Goal: Task Accomplishment & Management: Manage account settings

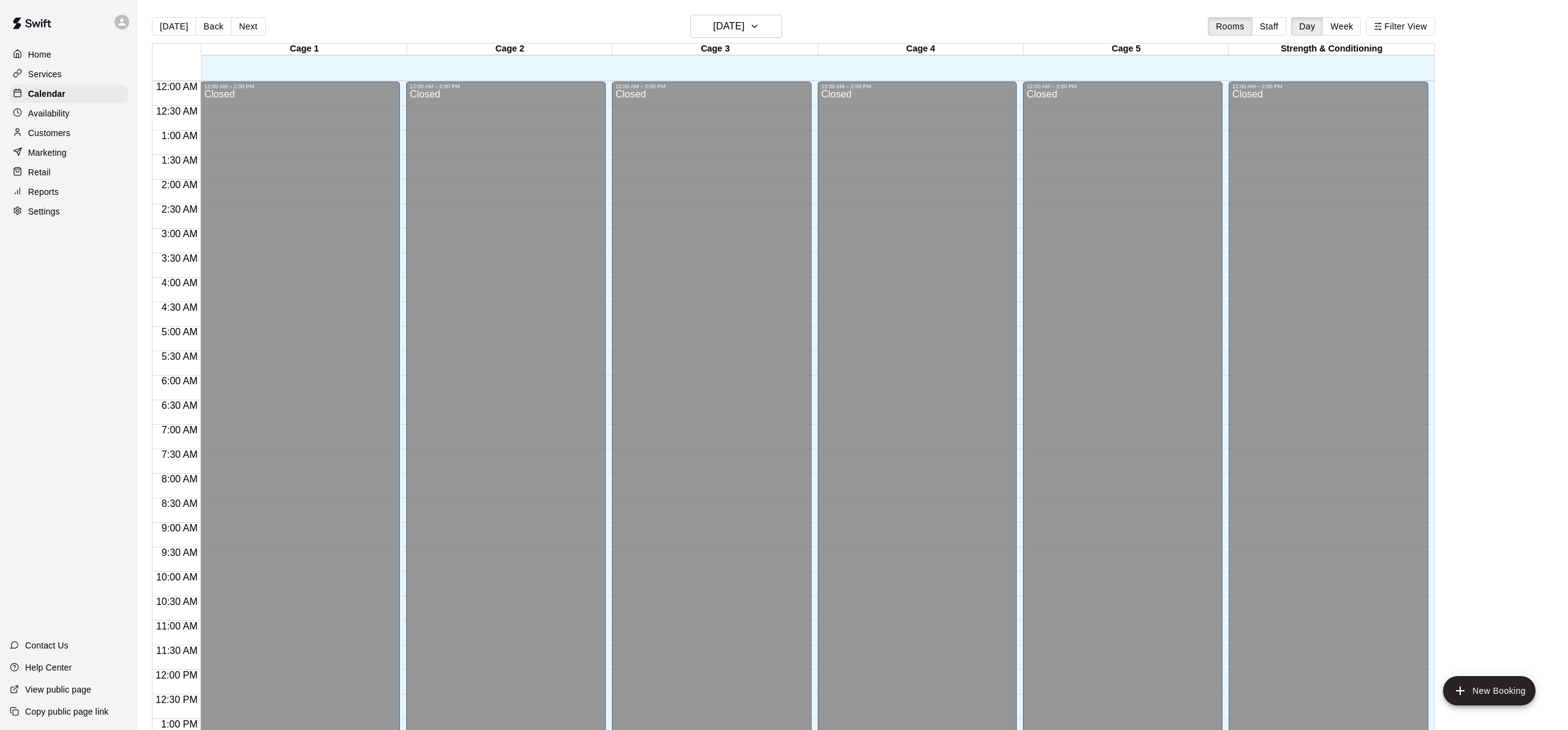
scroll to position [477, 0]
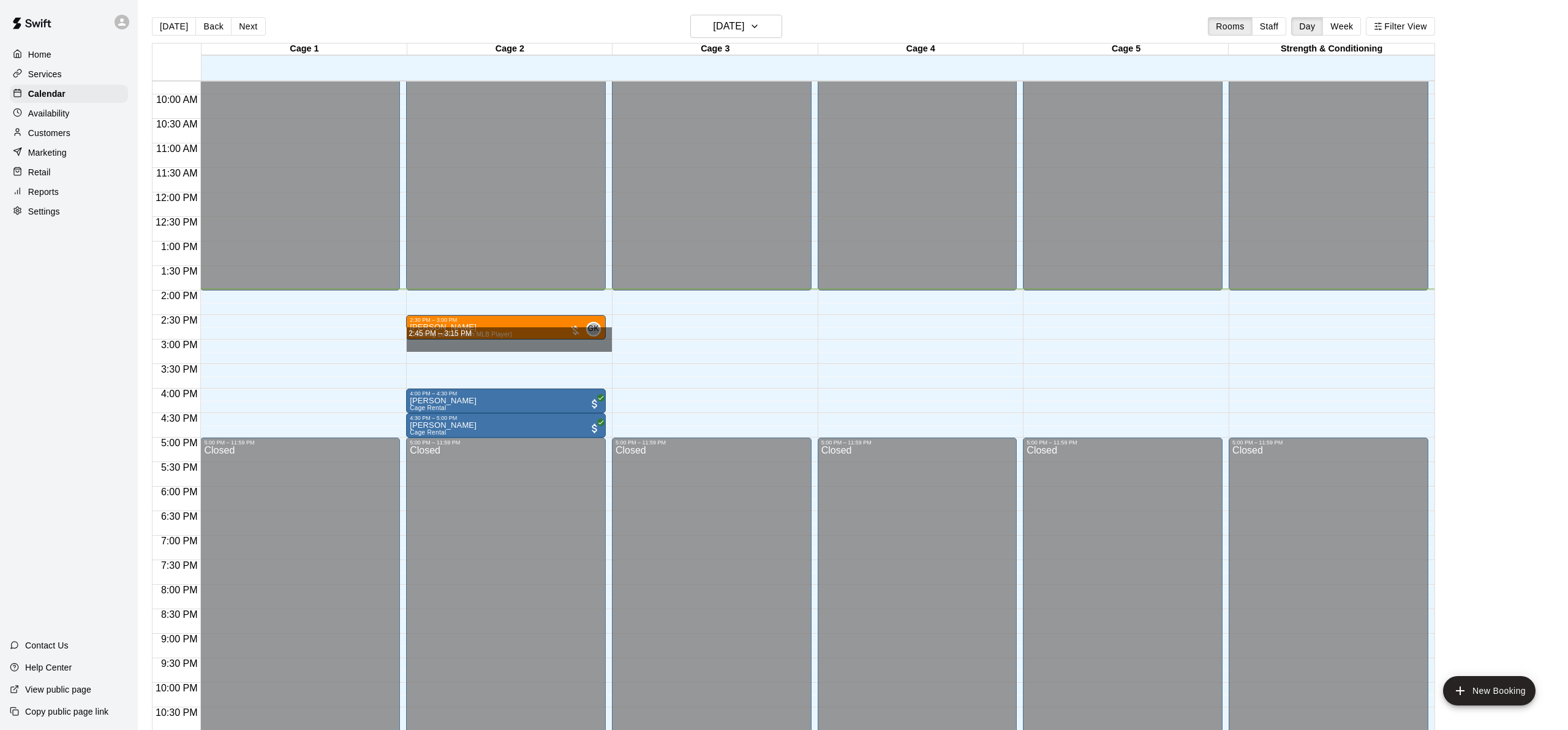
drag, startPoint x: 511, startPoint y: 345, endPoint x: 513, endPoint y: 338, distance: 7.3
click at [513, 334] on div "[PERSON_NAME] Catching Lesson (with MLB Player) GK 0" at bounding box center [506, 688] width 192 height 730
click at [423, 366] on img "edit" at bounding box center [423, 364] width 14 height 14
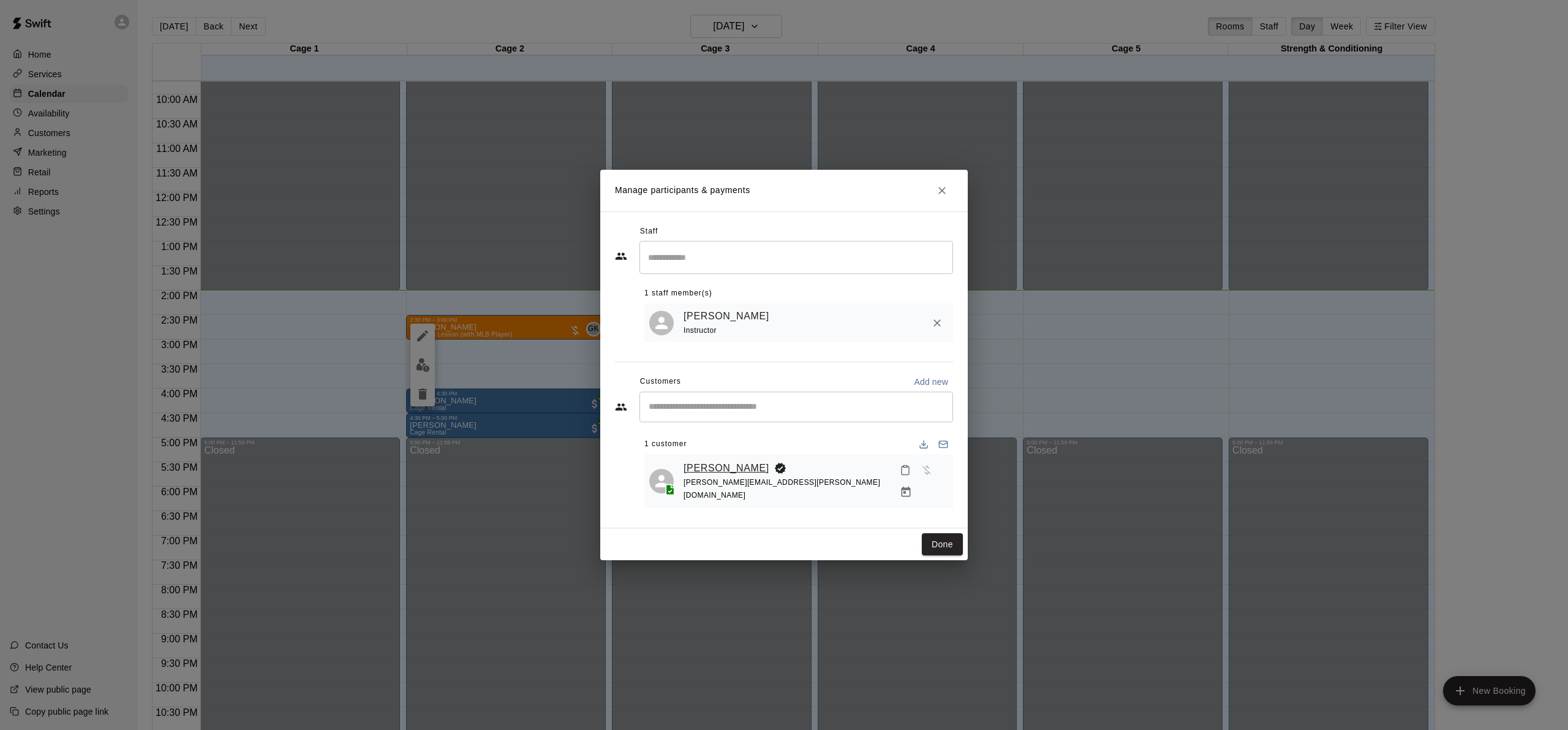
click at [712, 474] on link "[PERSON_NAME]" at bounding box center [726, 469] width 86 height 16
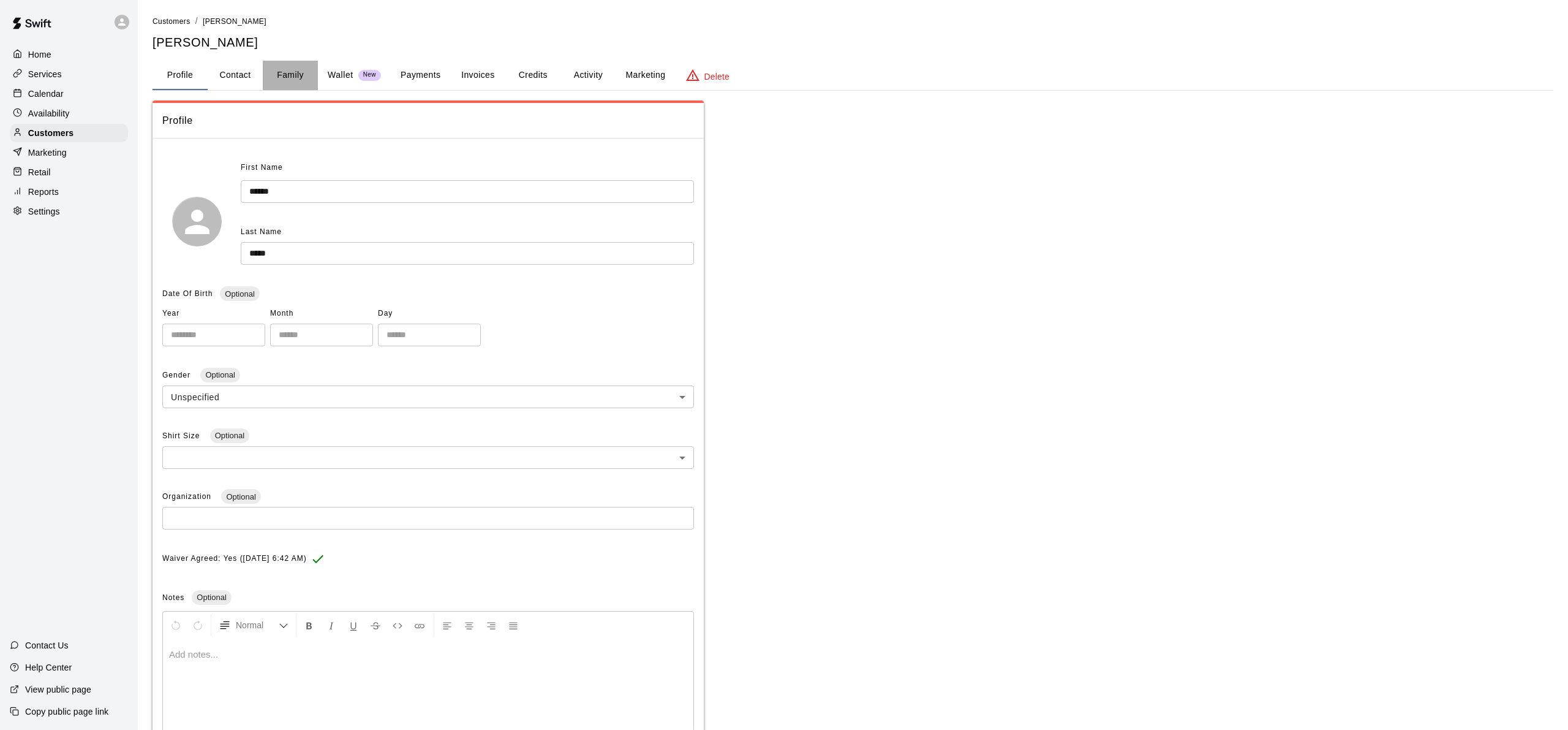
click at [277, 80] on button "Family" at bounding box center [290, 75] width 55 height 29
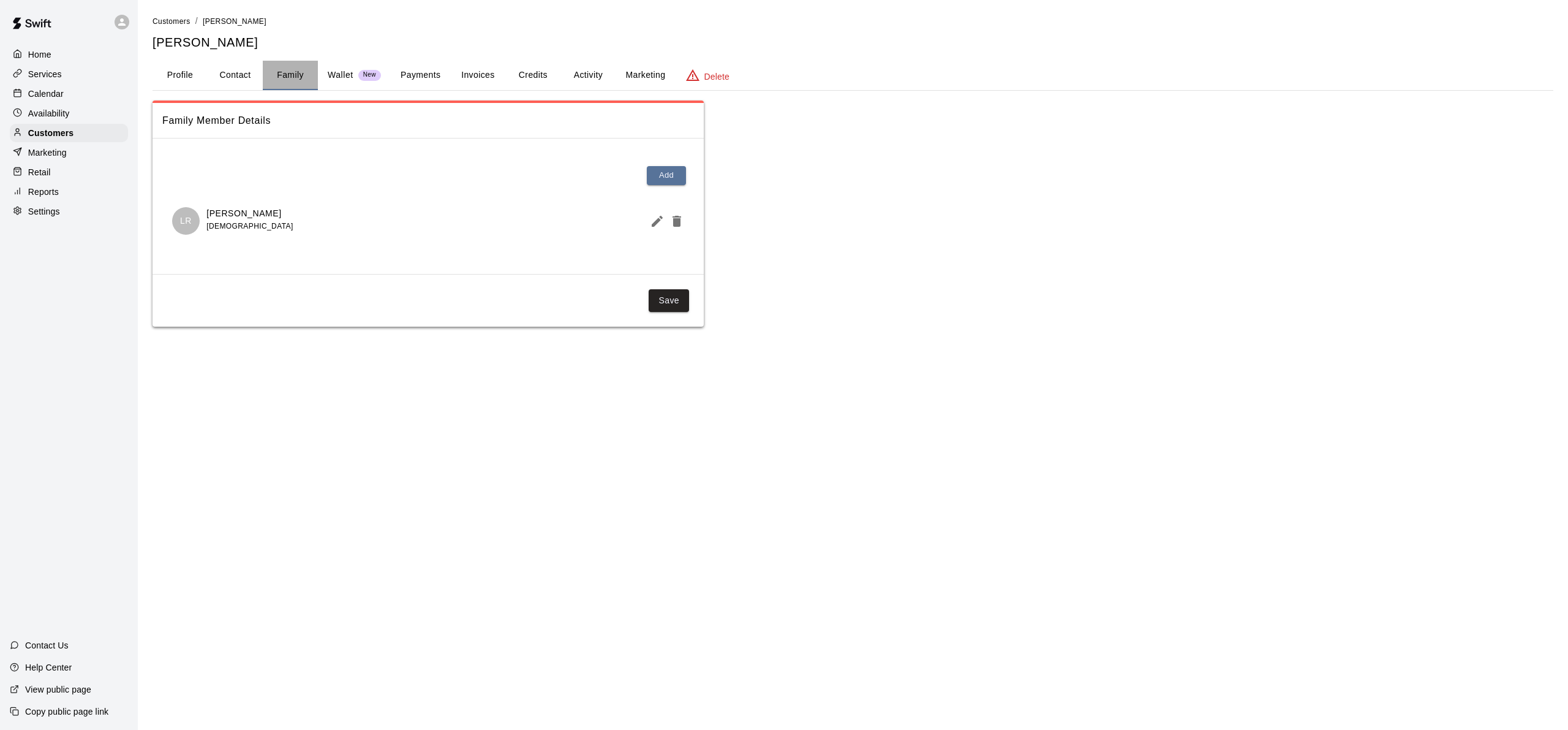
click at [302, 80] on button "Family" at bounding box center [290, 75] width 55 height 29
click at [187, 70] on button "Profile" at bounding box center [180, 75] width 55 height 29
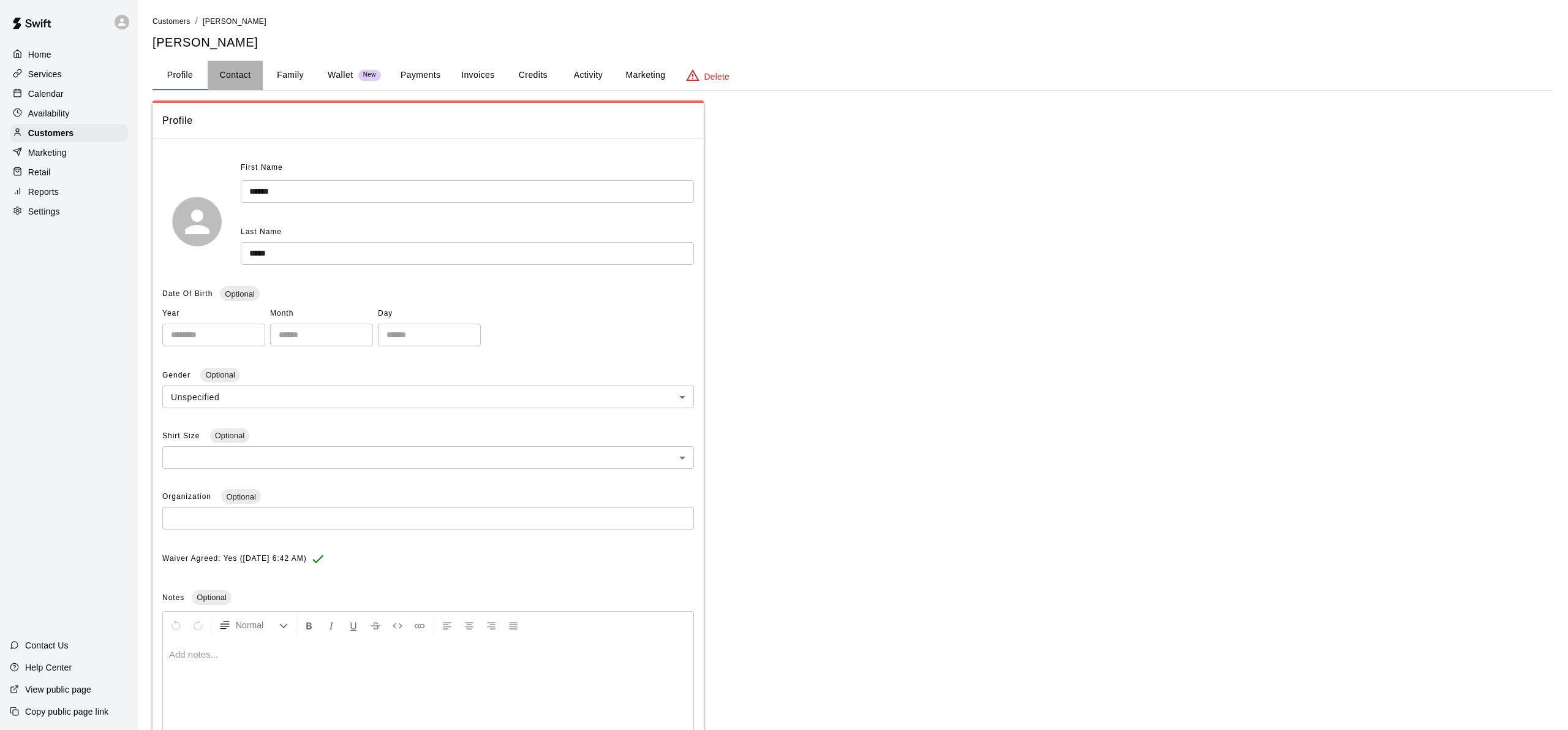
click at [225, 72] on button "Contact" at bounding box center [235, 75] width 55 height 29
select select "**"
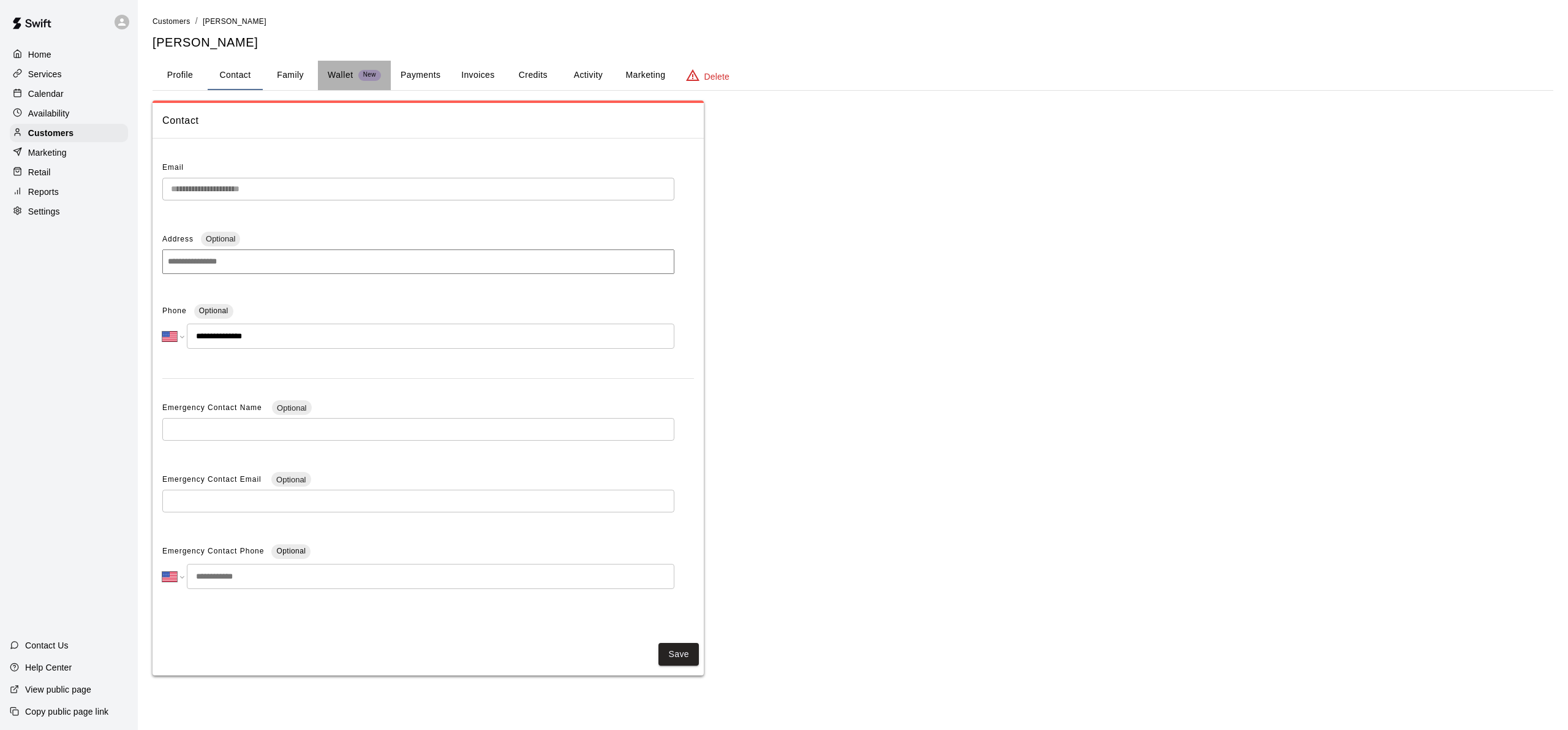
click at [340, 78] on p "Wallet" at bounding box center [340, 74] width 26 height 13
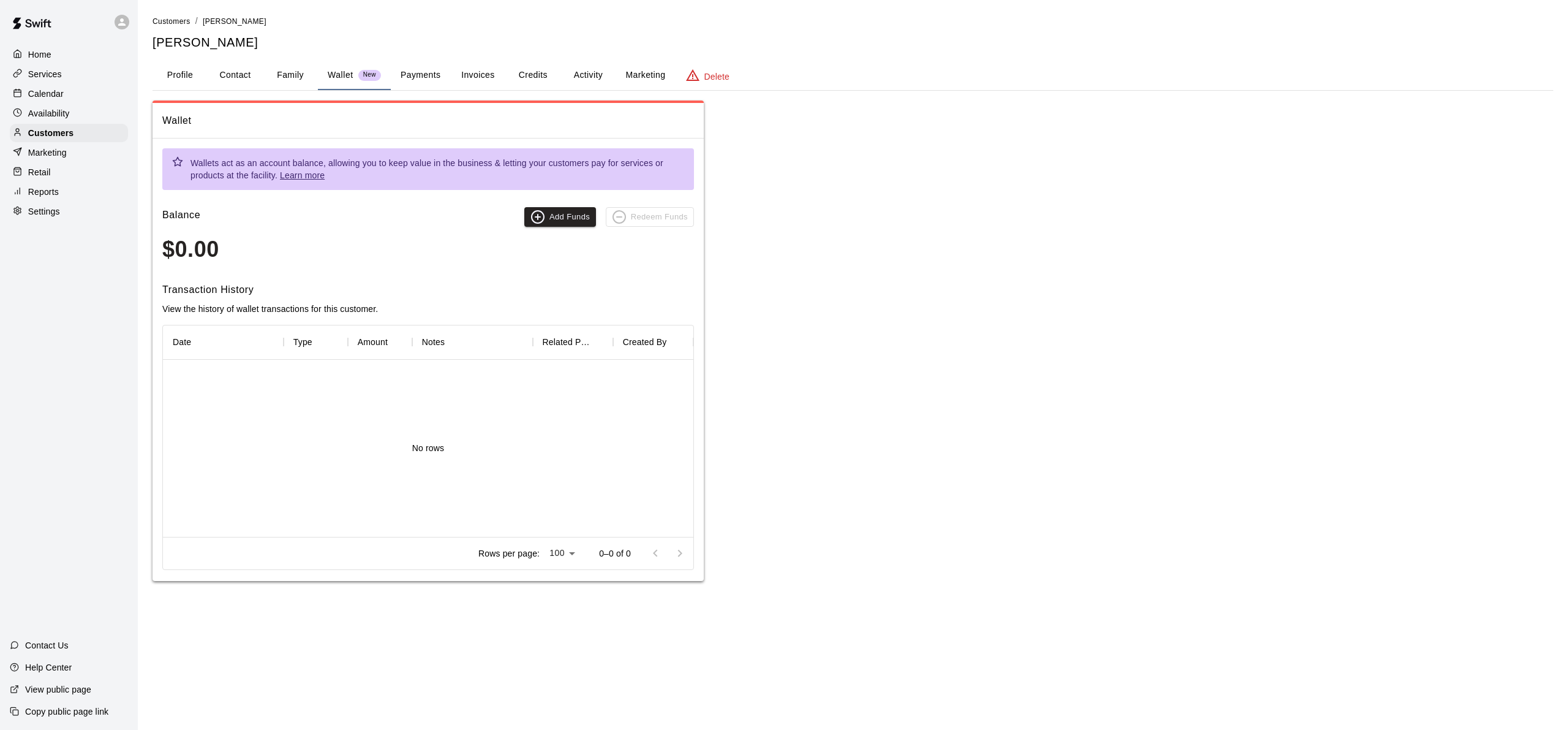
click at [429, 78] on button "Payments" at bounding box center [421, 75] width 60 height 29
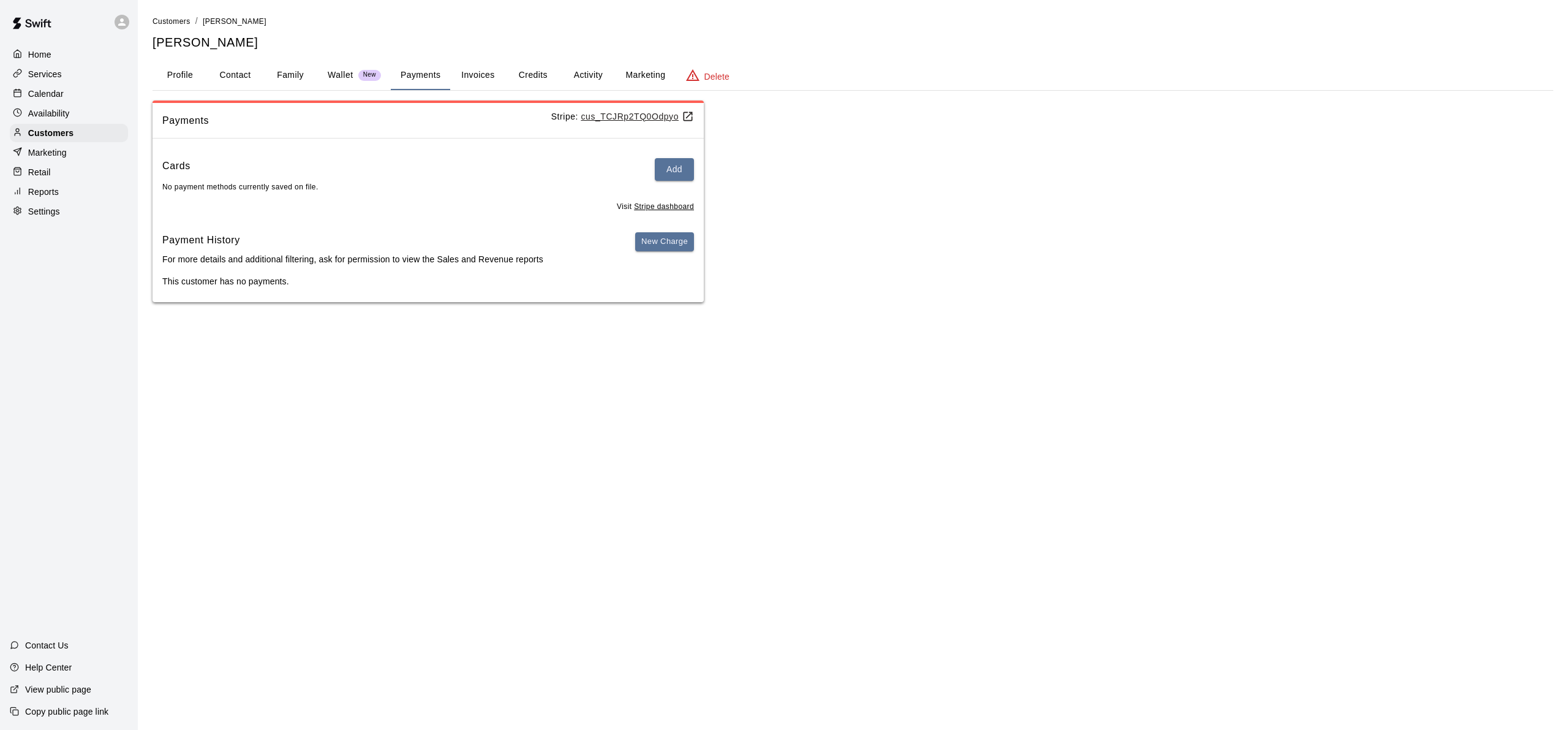
click at [490, 70] on button "Invoices" at bounding box center [478, 75] width 55 height 29
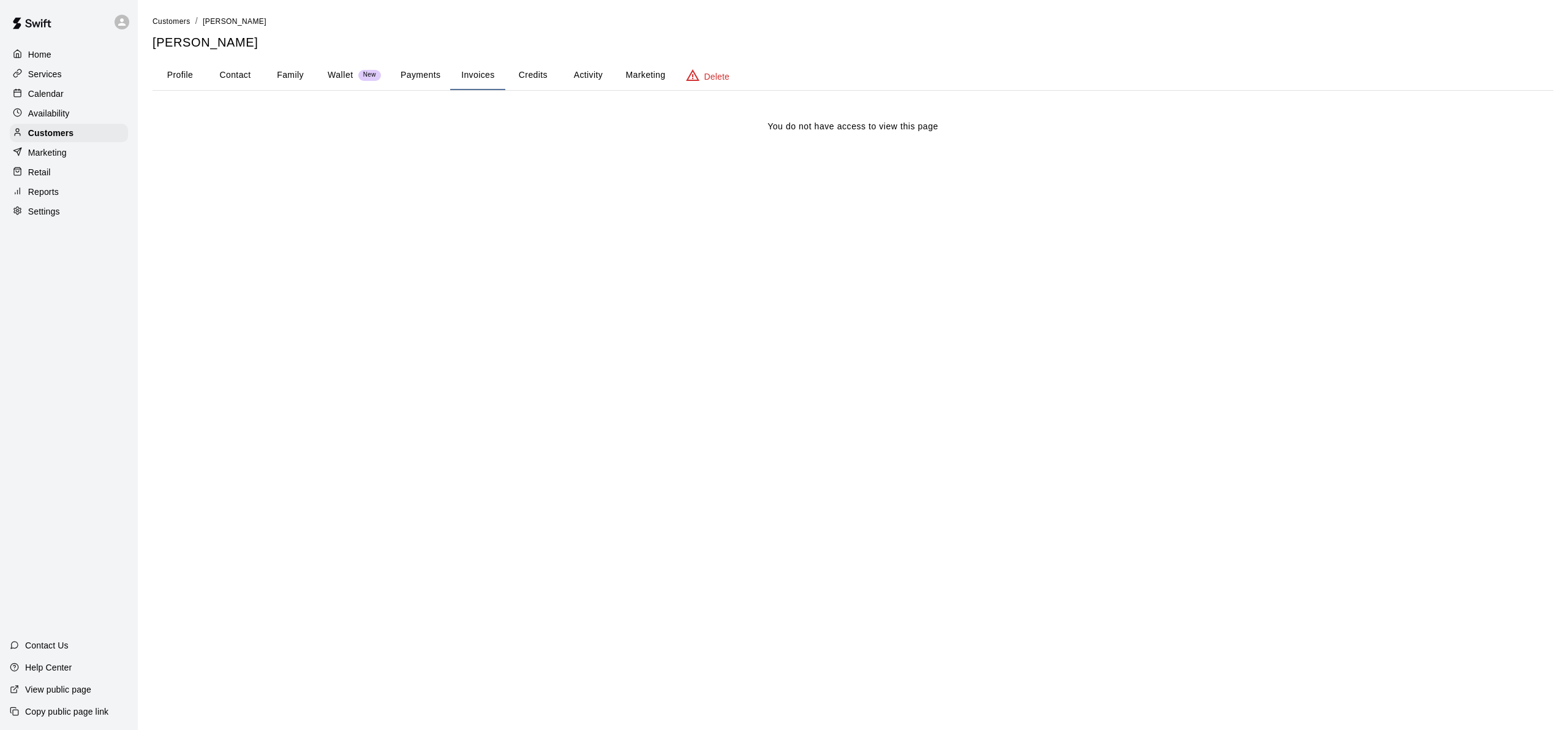
click at [528, 71] on button "Credits" at bounding box center [533, 75] width 55 height 29
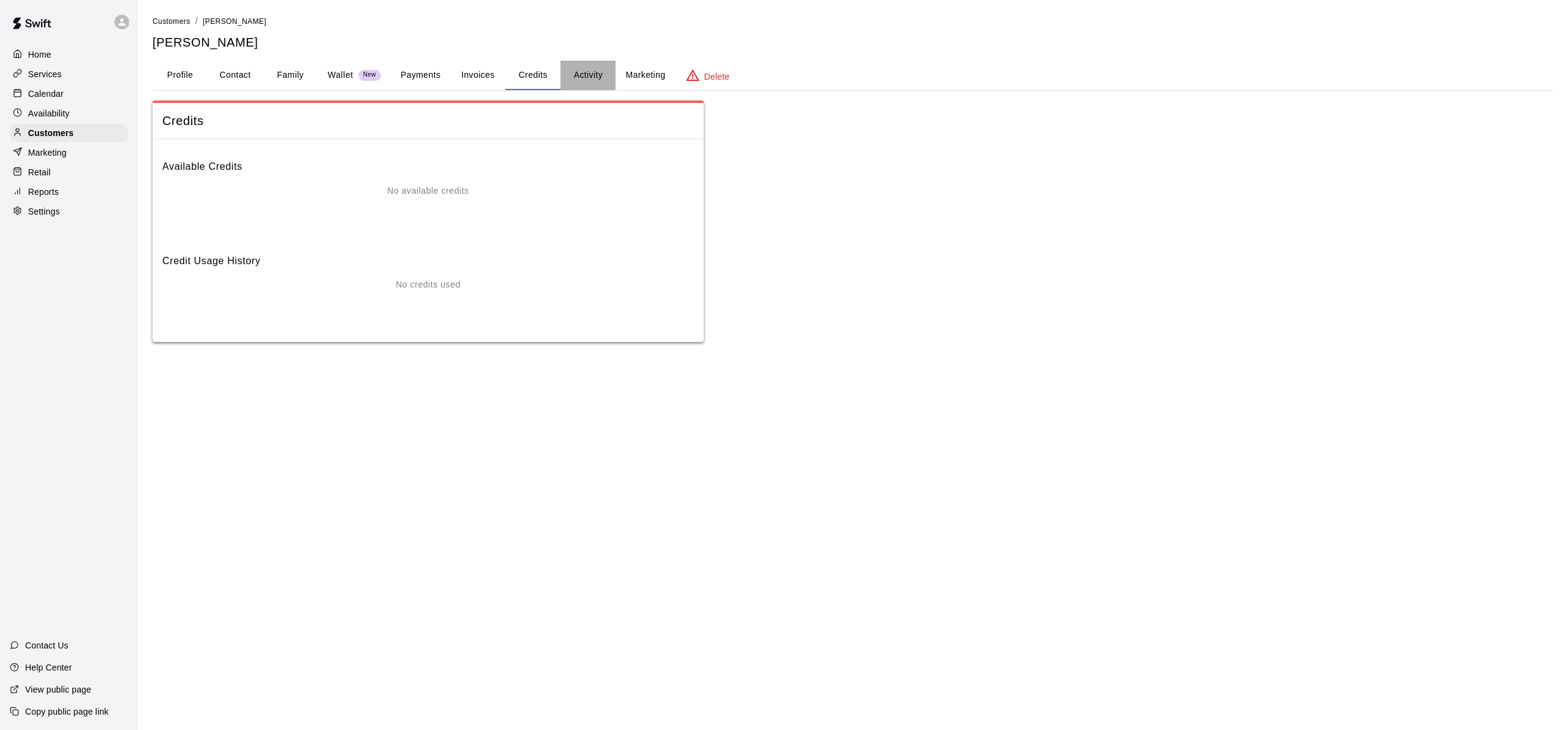
click at [582, 76] on button "Activity" at bounding box center [588, 75] width 55 height 29
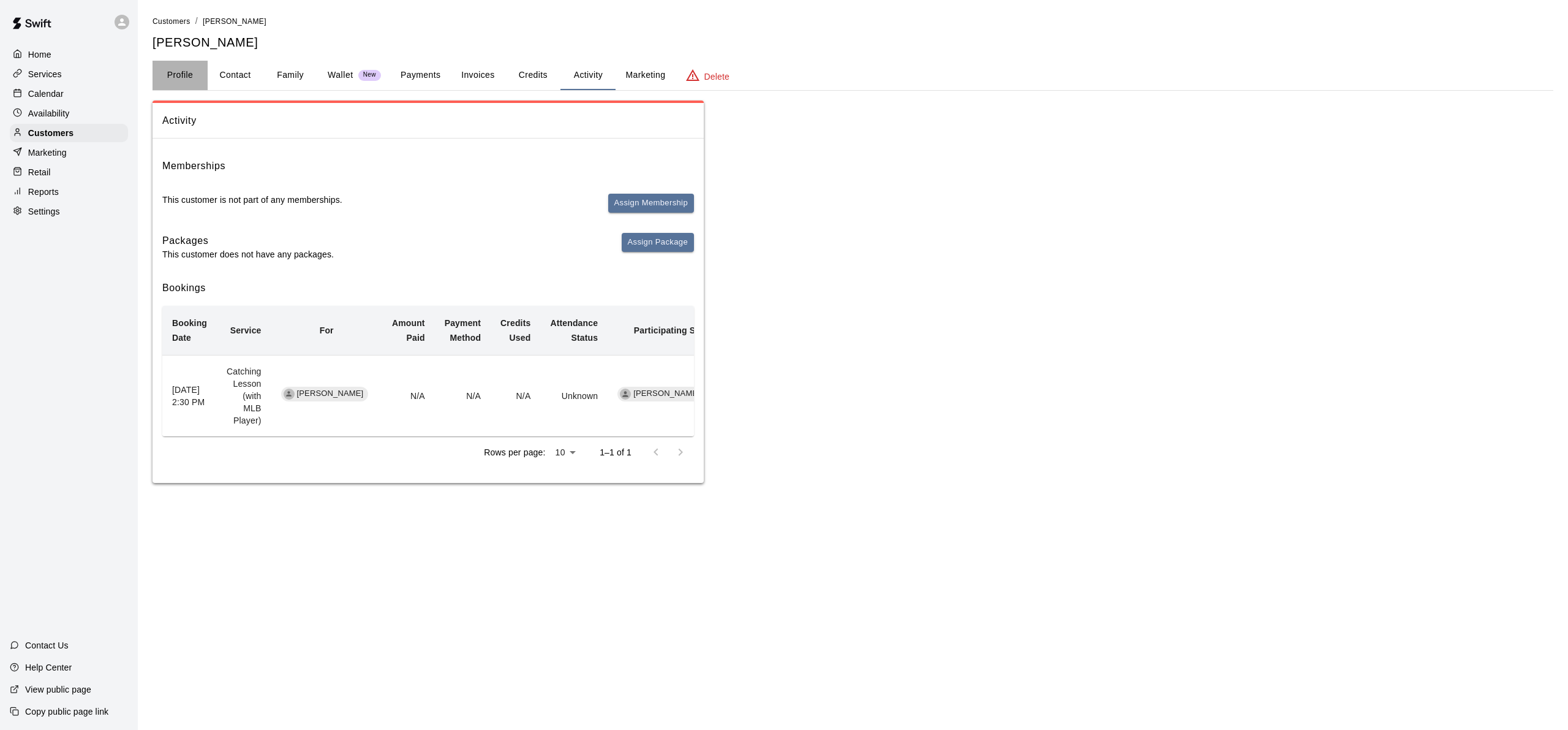
click at [175, 86] on button "Profile" at bounding box center [180, 75] width 55 height 29
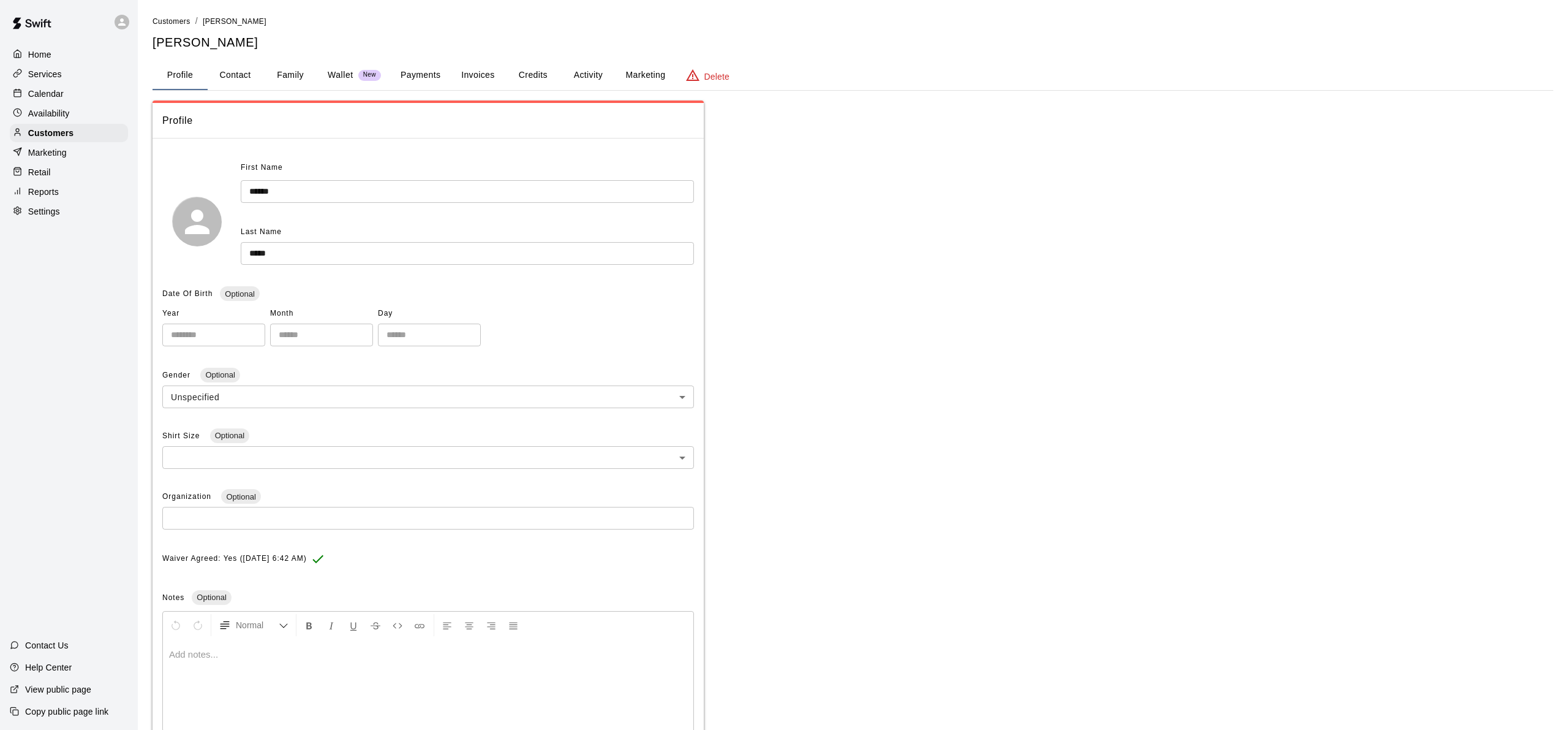
click at [40, 90] on p "Calendar" at bounding box center [46, 94] width 36 height 12
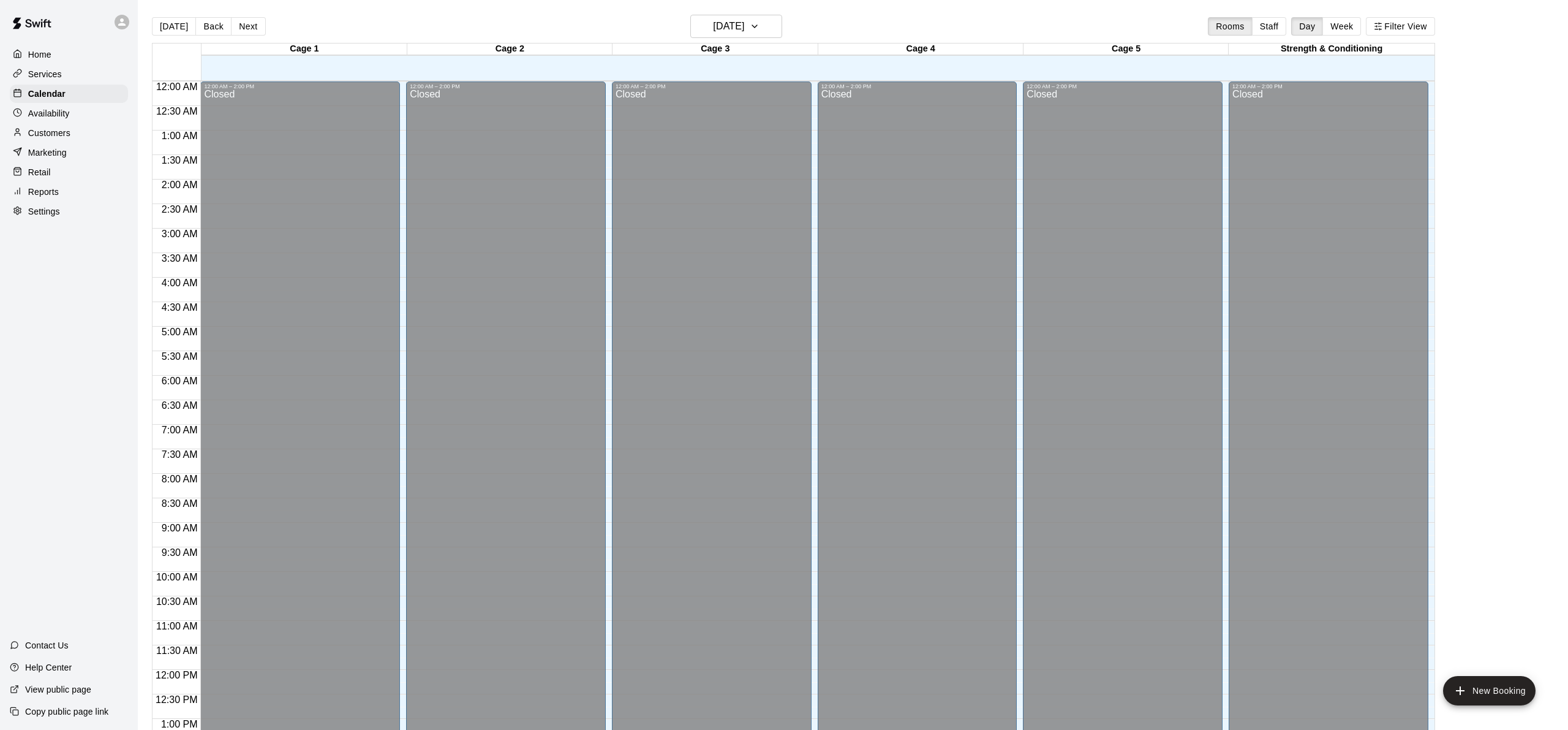
scroll to position [477, 0]
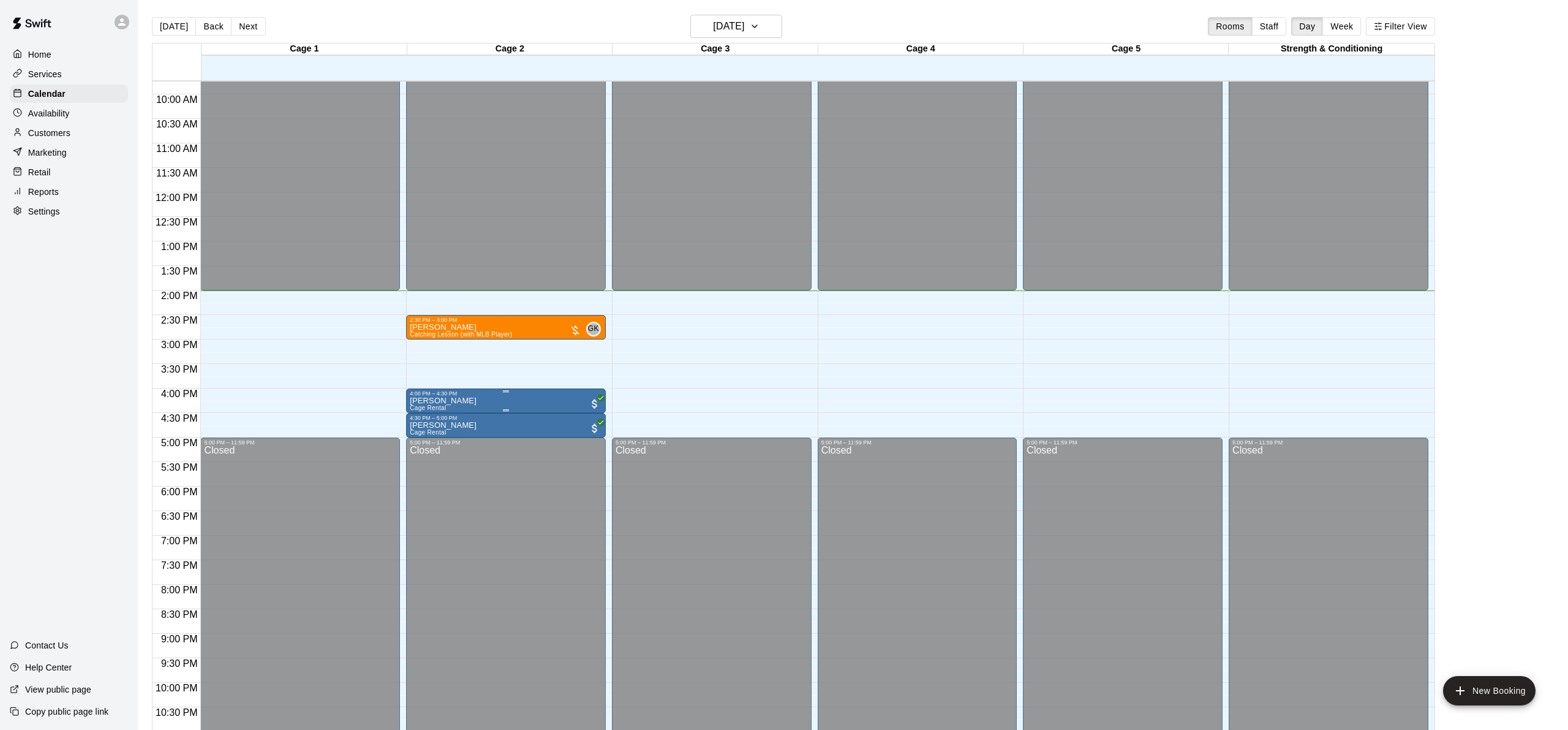
click at [419, 436] on img "edit" at bounding box center [423, 438] width 14 height 14
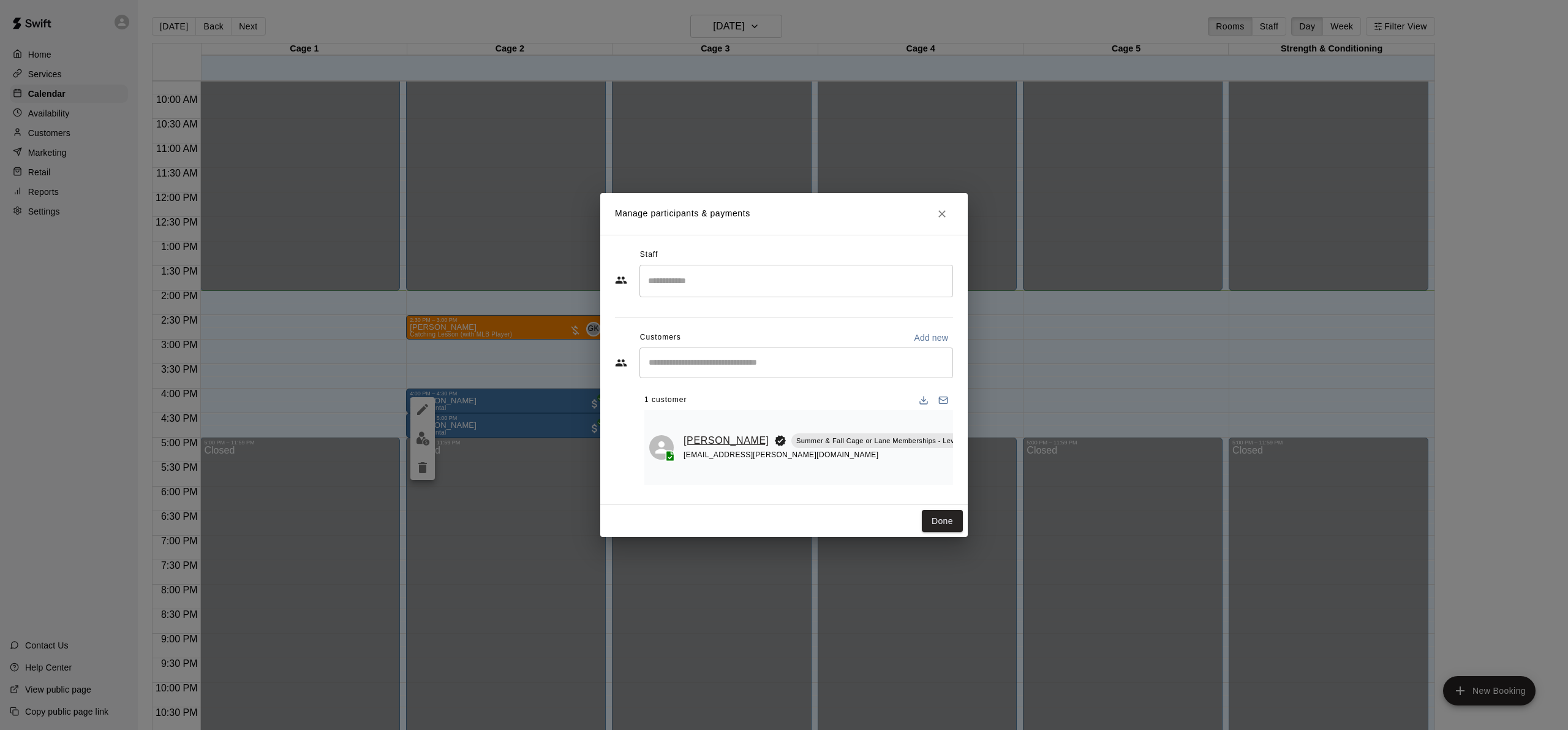
click at [694, 441] on link "[PERSON_NAME]" at bounding box center [726, 441] width 86 height 16
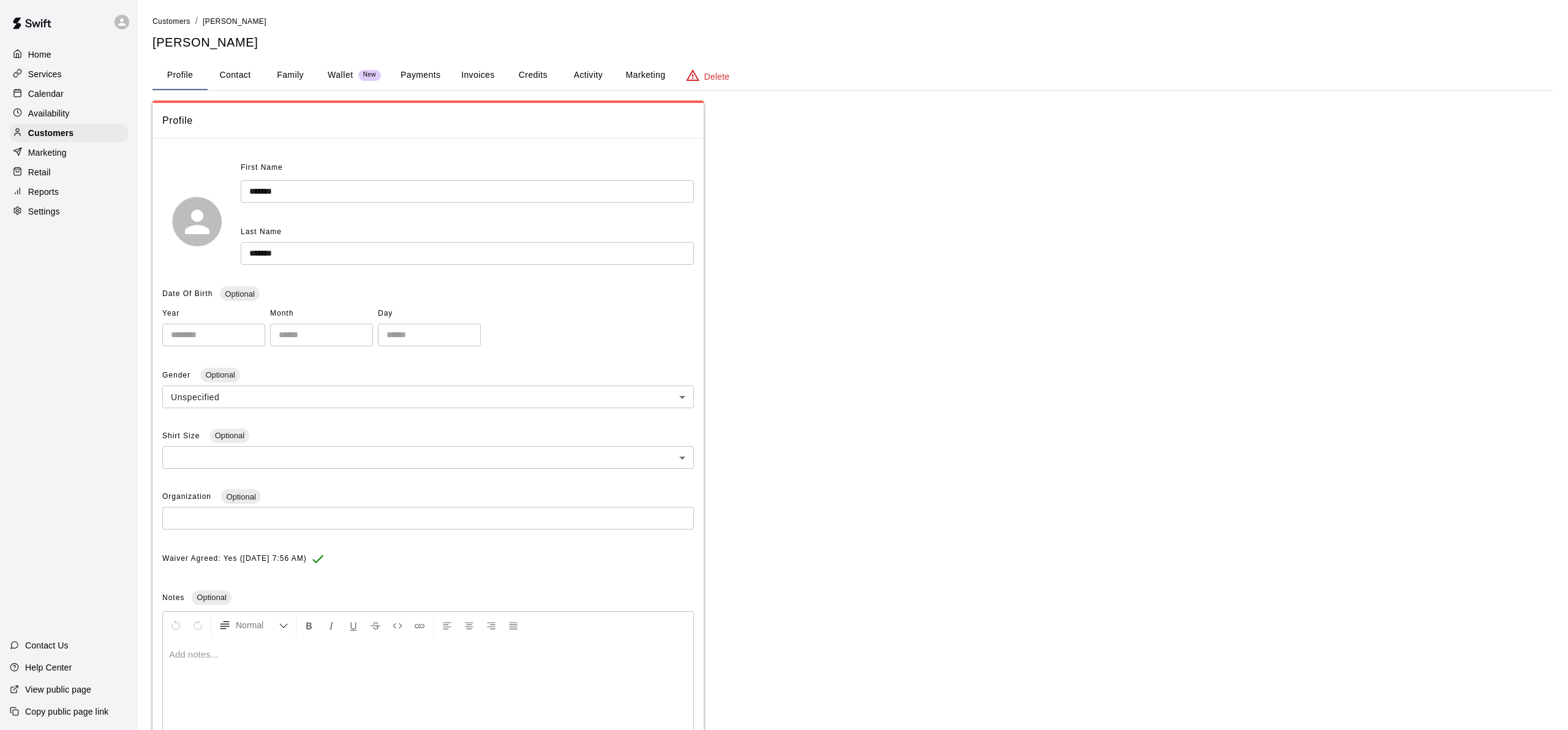
scroll to position [1, 0]
click at [521, 75] on button "Credits" at bounding box center [533, 74] width 55 height 29
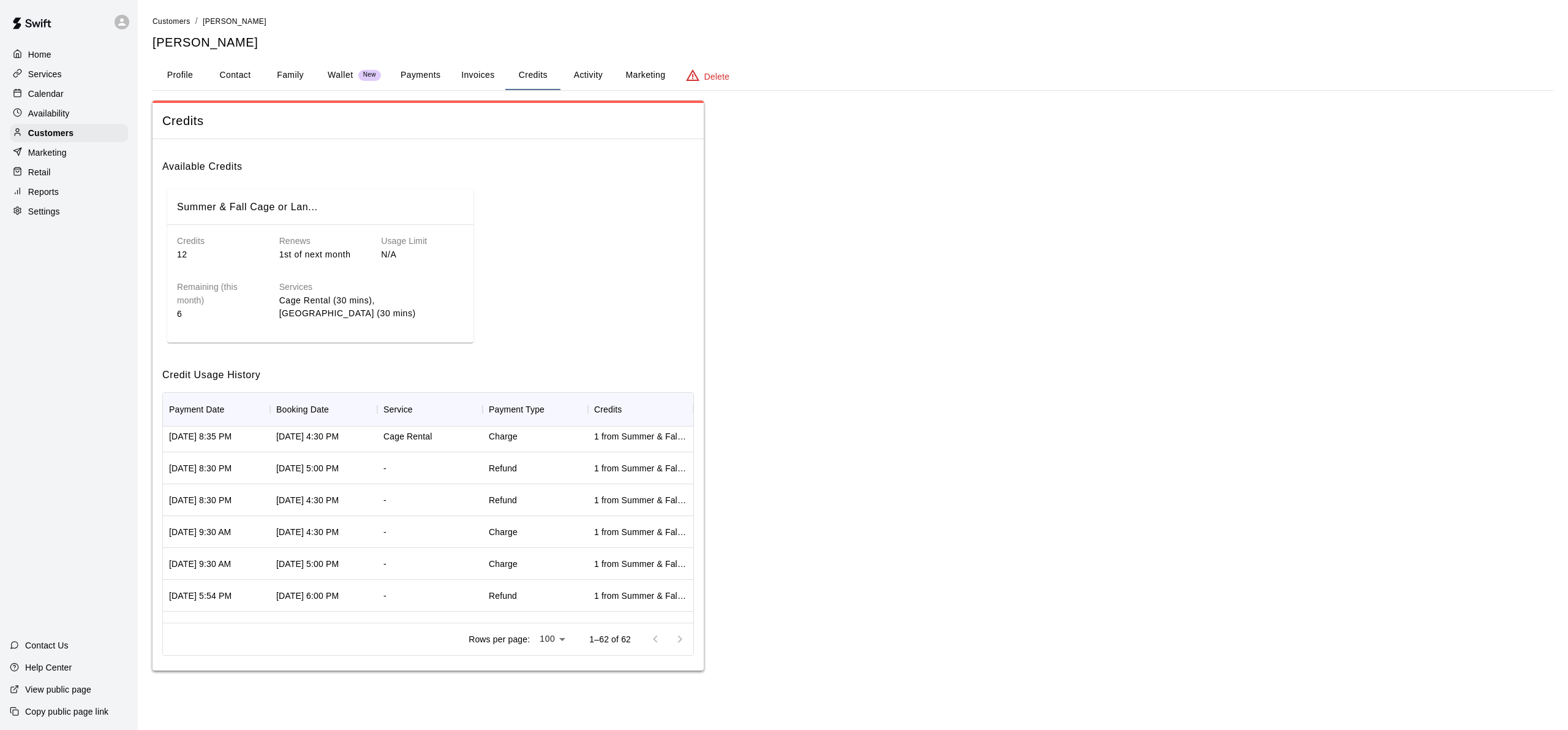
scroll to position [0, 0]
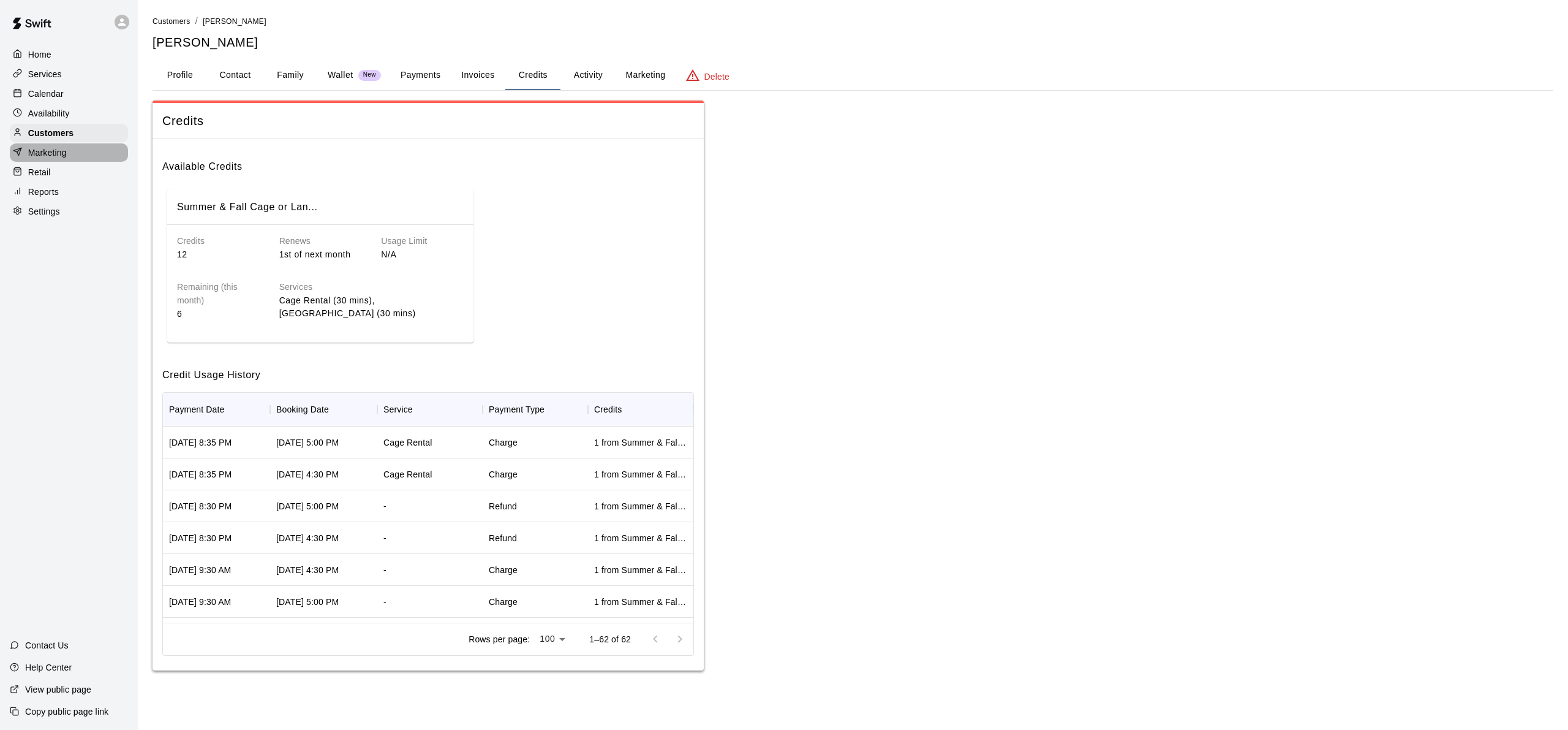
click at [92, 154] on div "Marketing" at bounding box center [69, 153] width 118 height 19
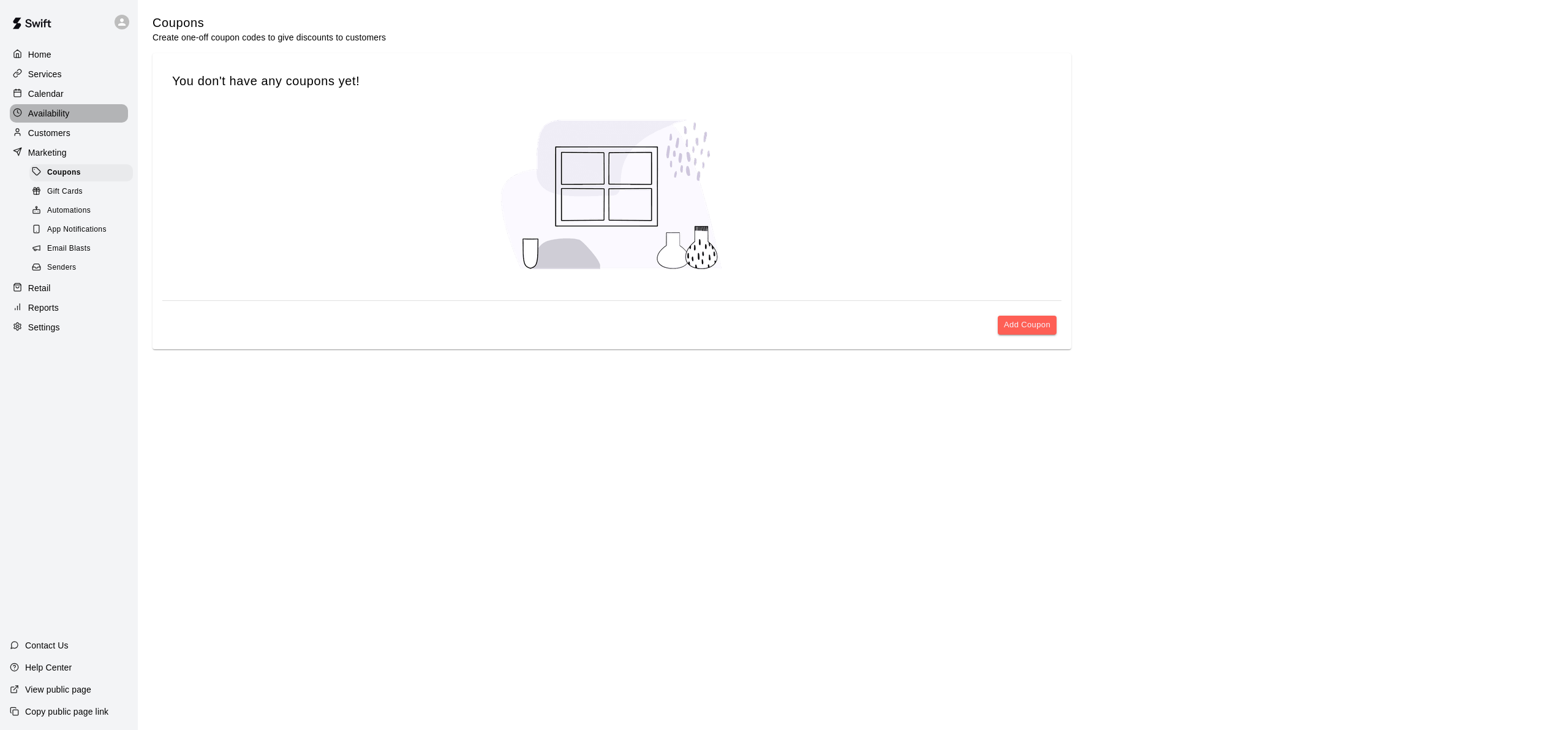
click at [46, 108] on p "Availability" at bounding box center [48, 113] width 42 height 12
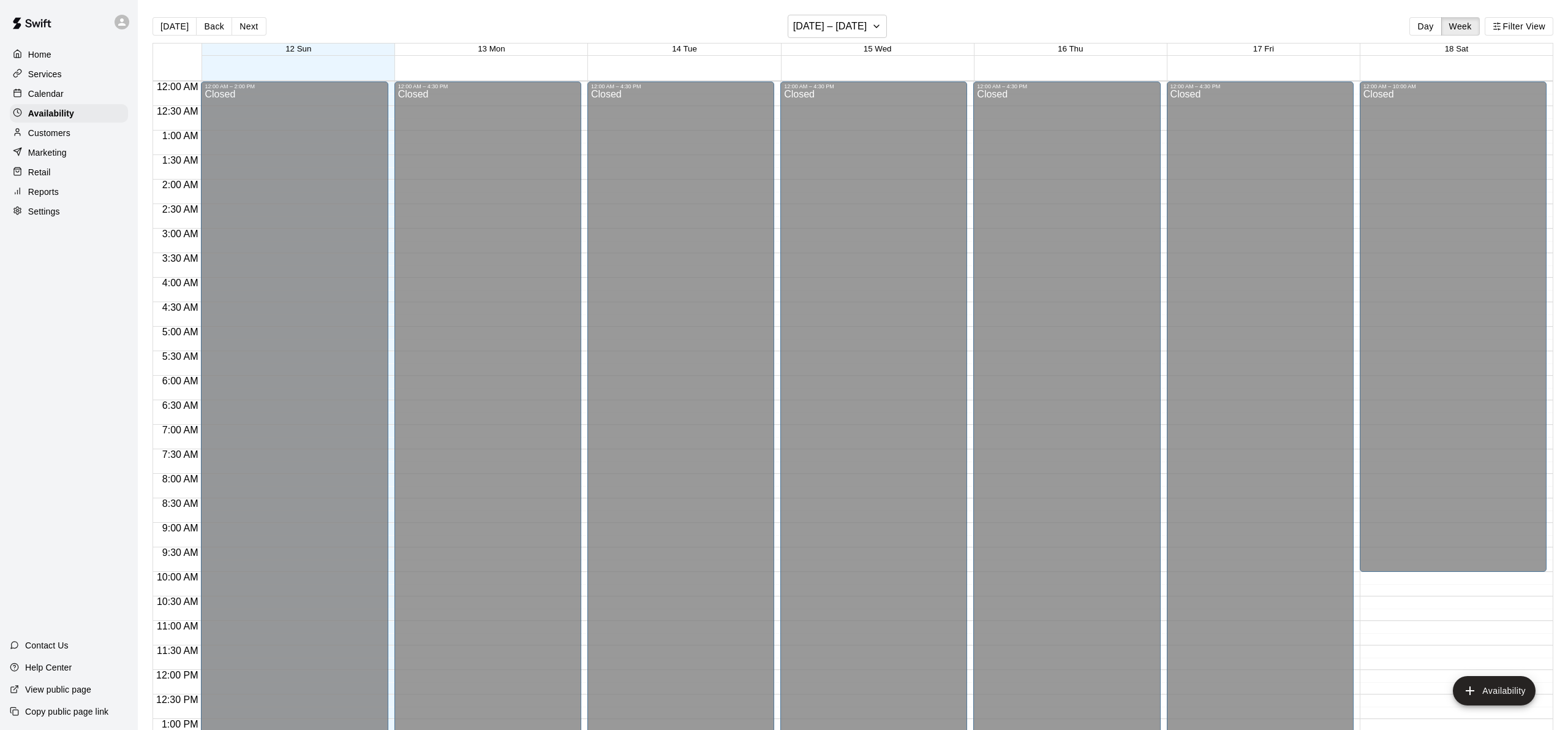
scroll to position [514, 0]
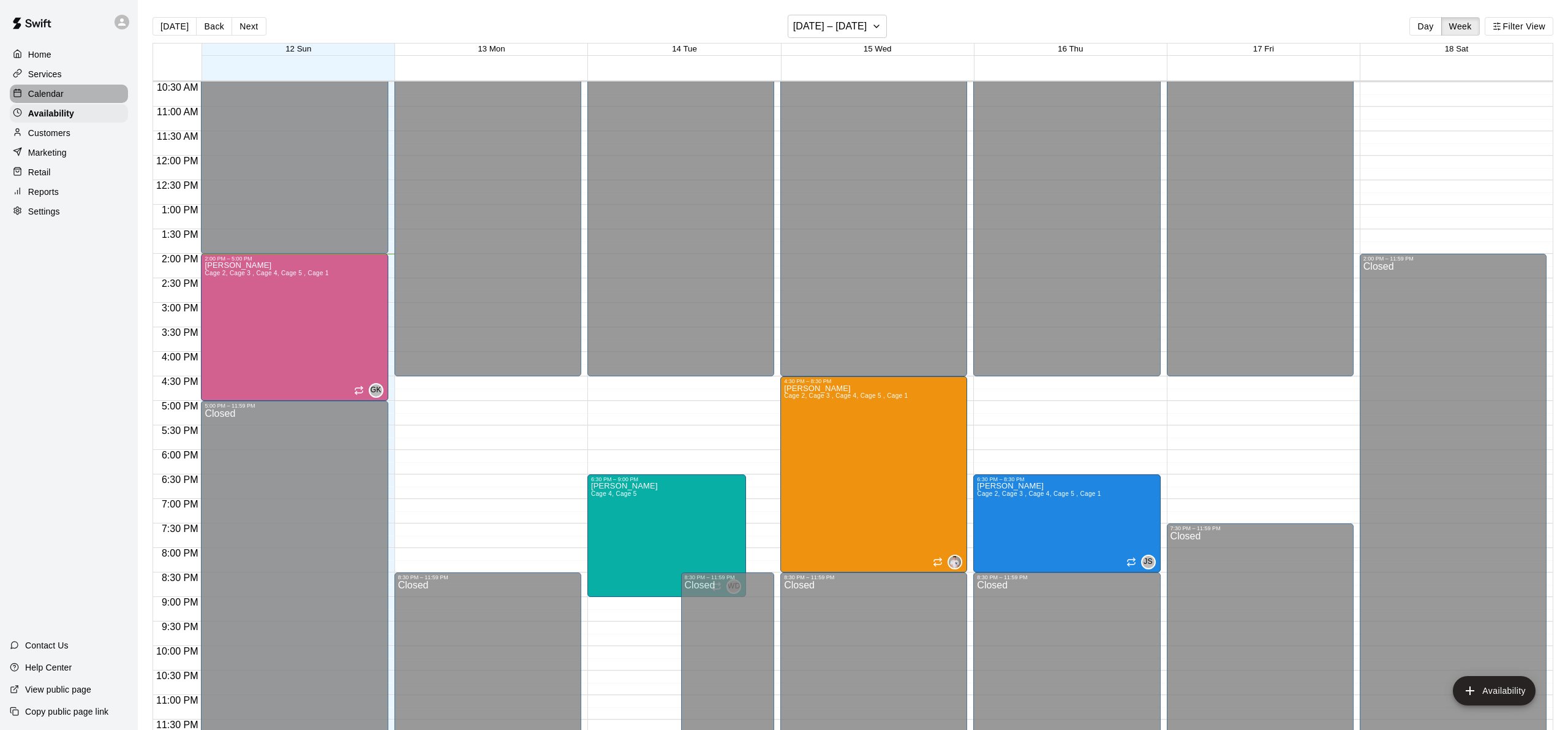
click at [53, 91] on p "Calendar" at bounding box center [46, 94] width 36 height 12
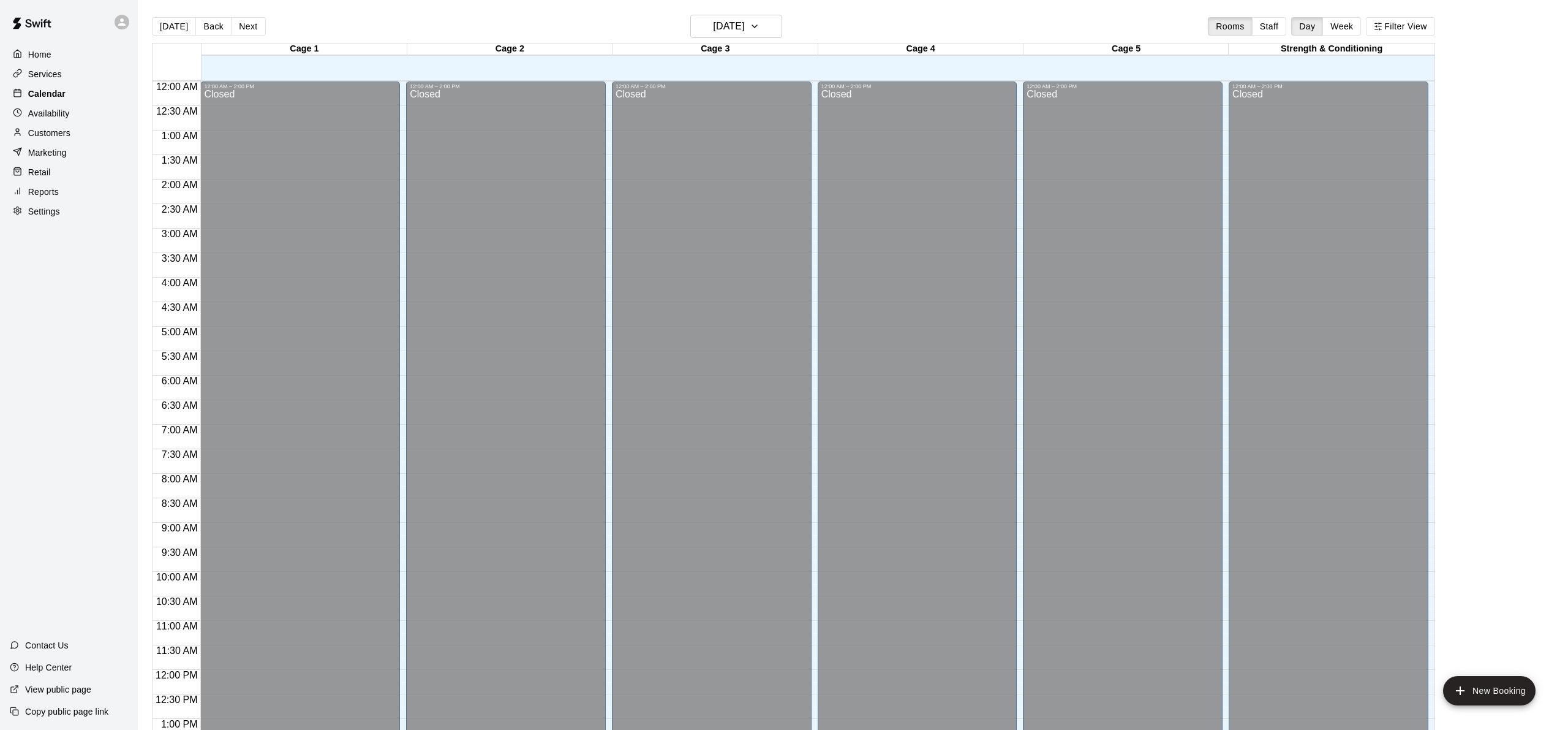
scroll to position [477, 0]
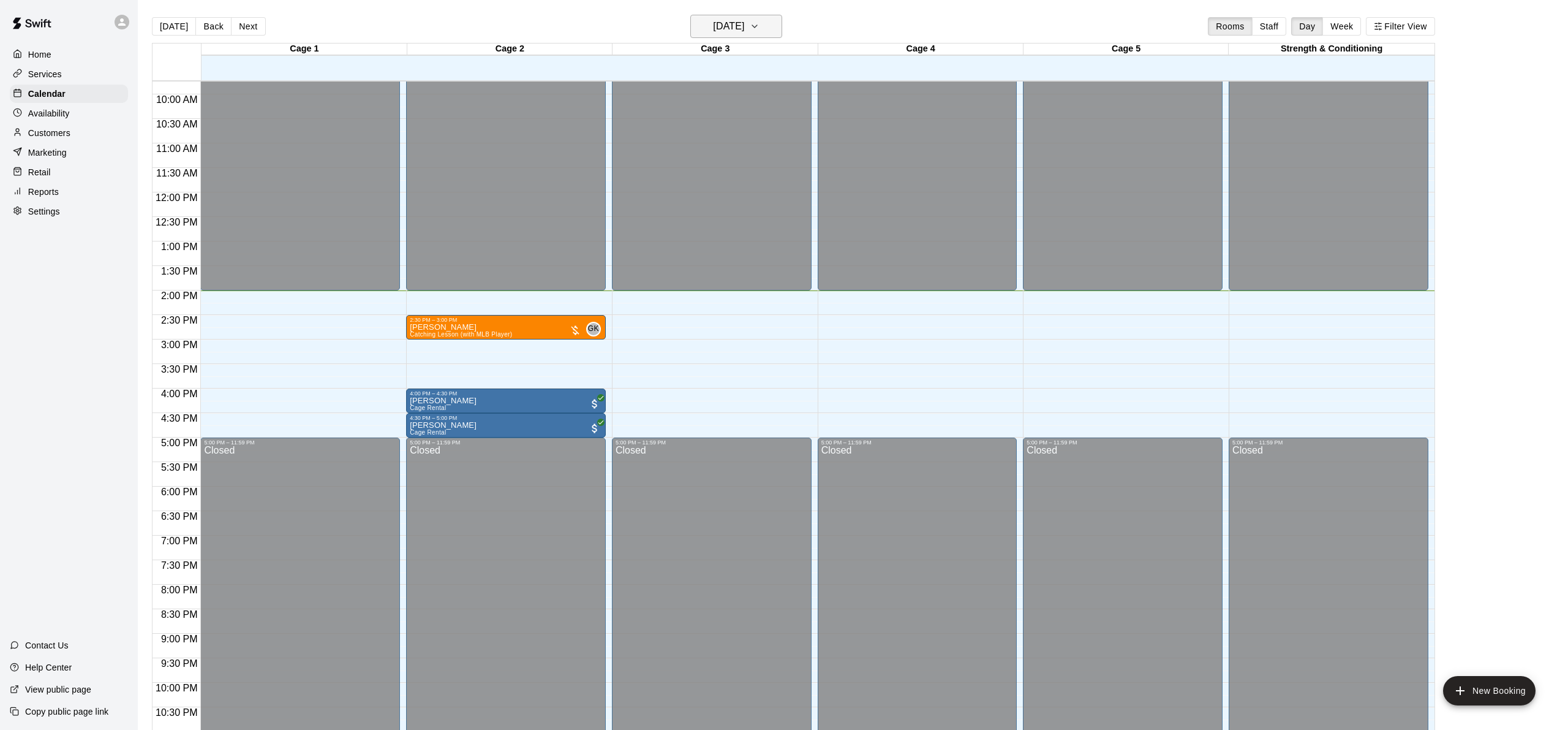
click at [744, 23] on h6 "[DATE]" at bounding box center [728, 27] width 31 height 17
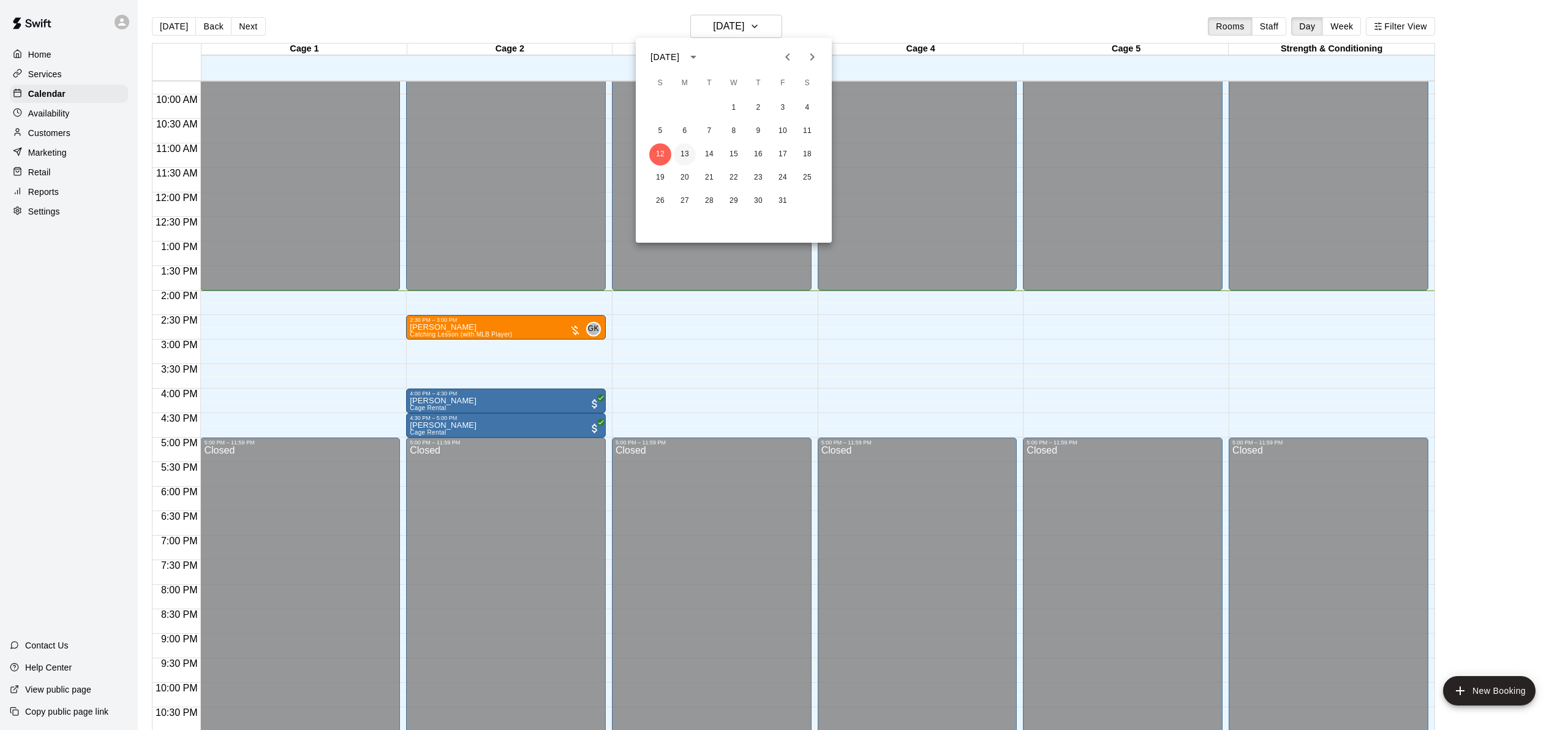
click at [683, 154] on button "13" at bounding box center [685, 154] width 22 height 22
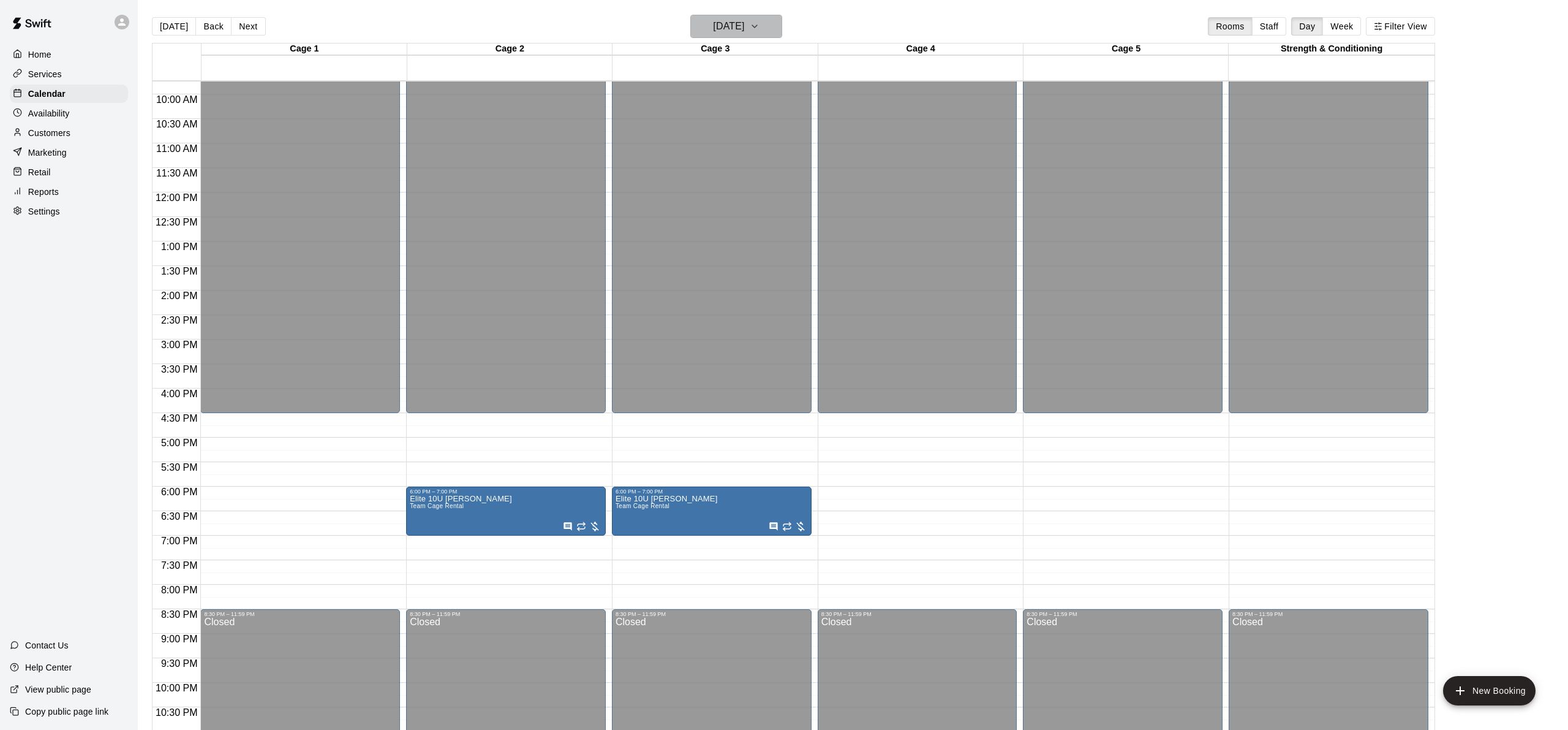
click at [713, 34] on h6 "[DATE]" at bounding box center [728, 27] width 31 height 17
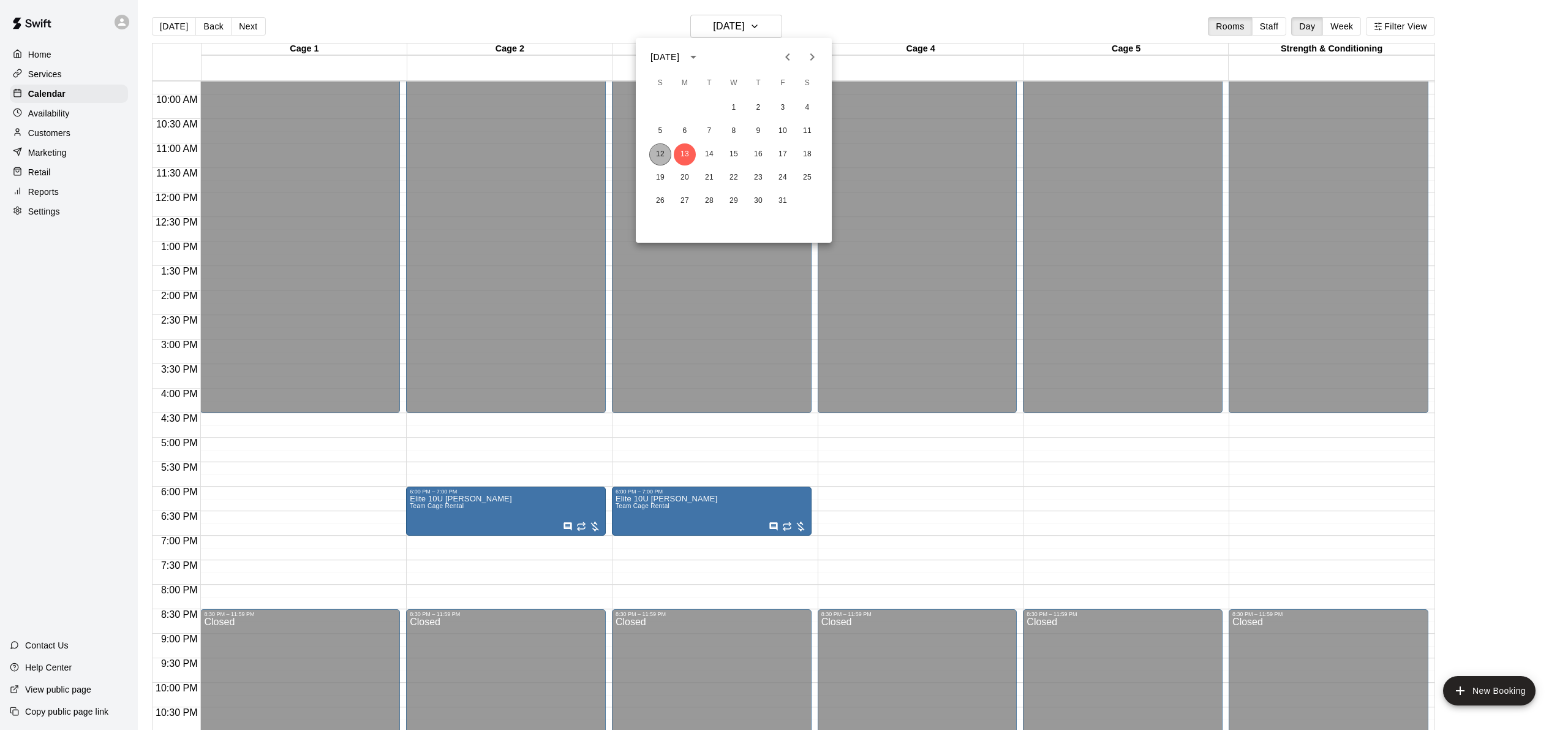
click at [665, 157] on button "12" at bounding box center [660, 154] width 22 height 22
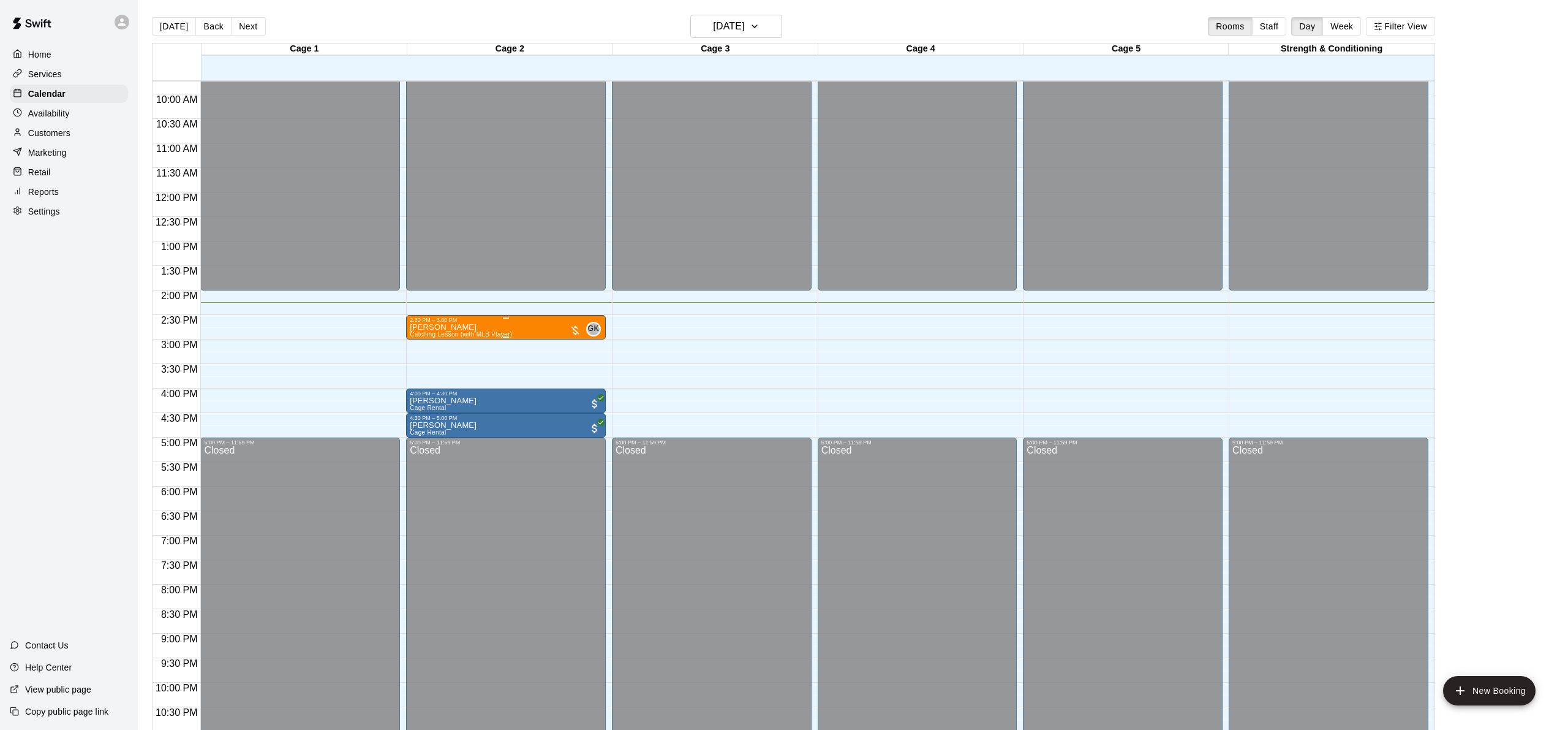
click at [438, 332] on span "Catching Lesson (with MLB Player)" at bounding box center [461, 334] width 102 height 7
click at [419, 372] on img "edit" at bounding box center [423, 372] width 14 height 14
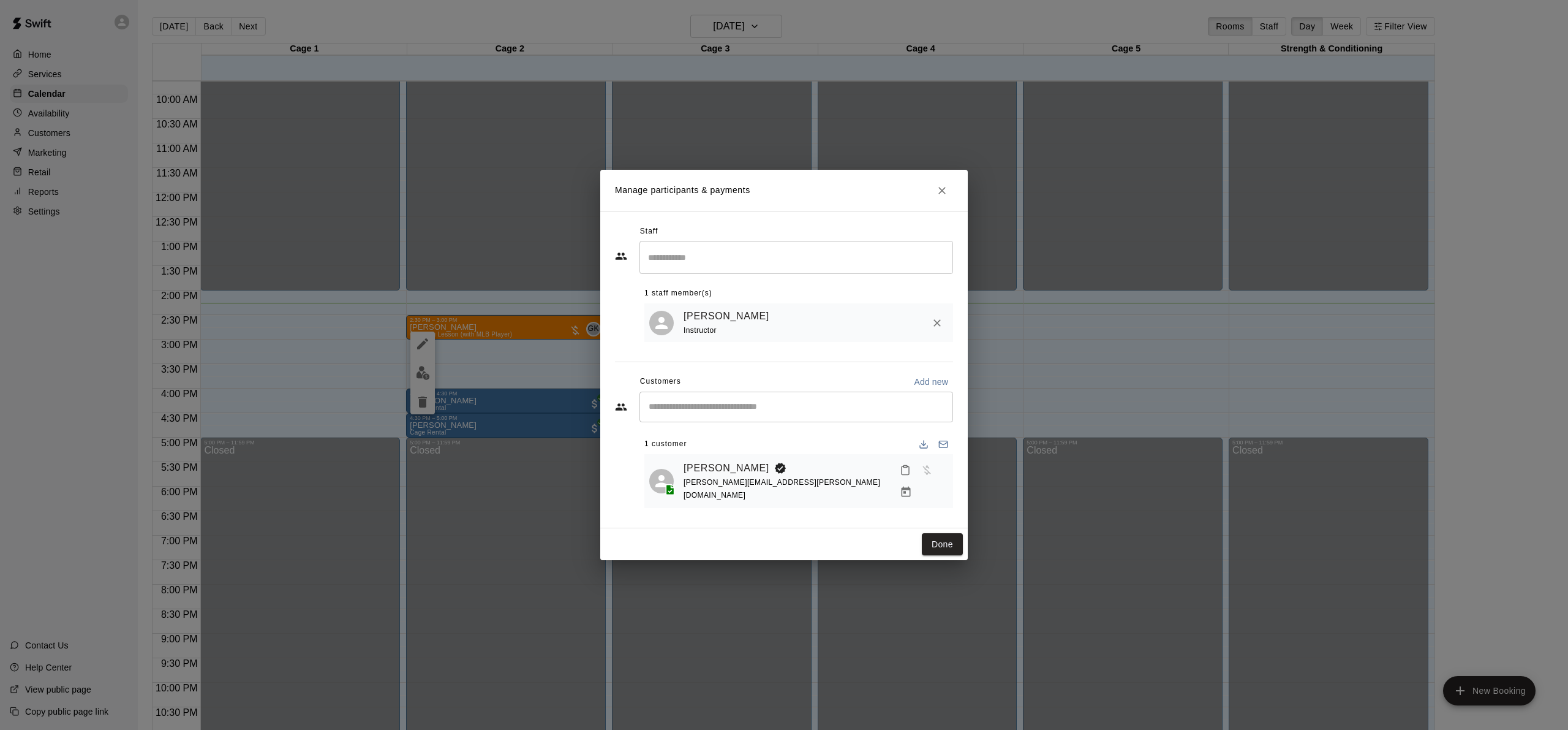
click at [1104, 477] on div "Manage participants & payments Staff ​ 1 staff member(s) [PERSON_NAME] Instruct…" at bounding box center [784, 365] width 1568 height 730
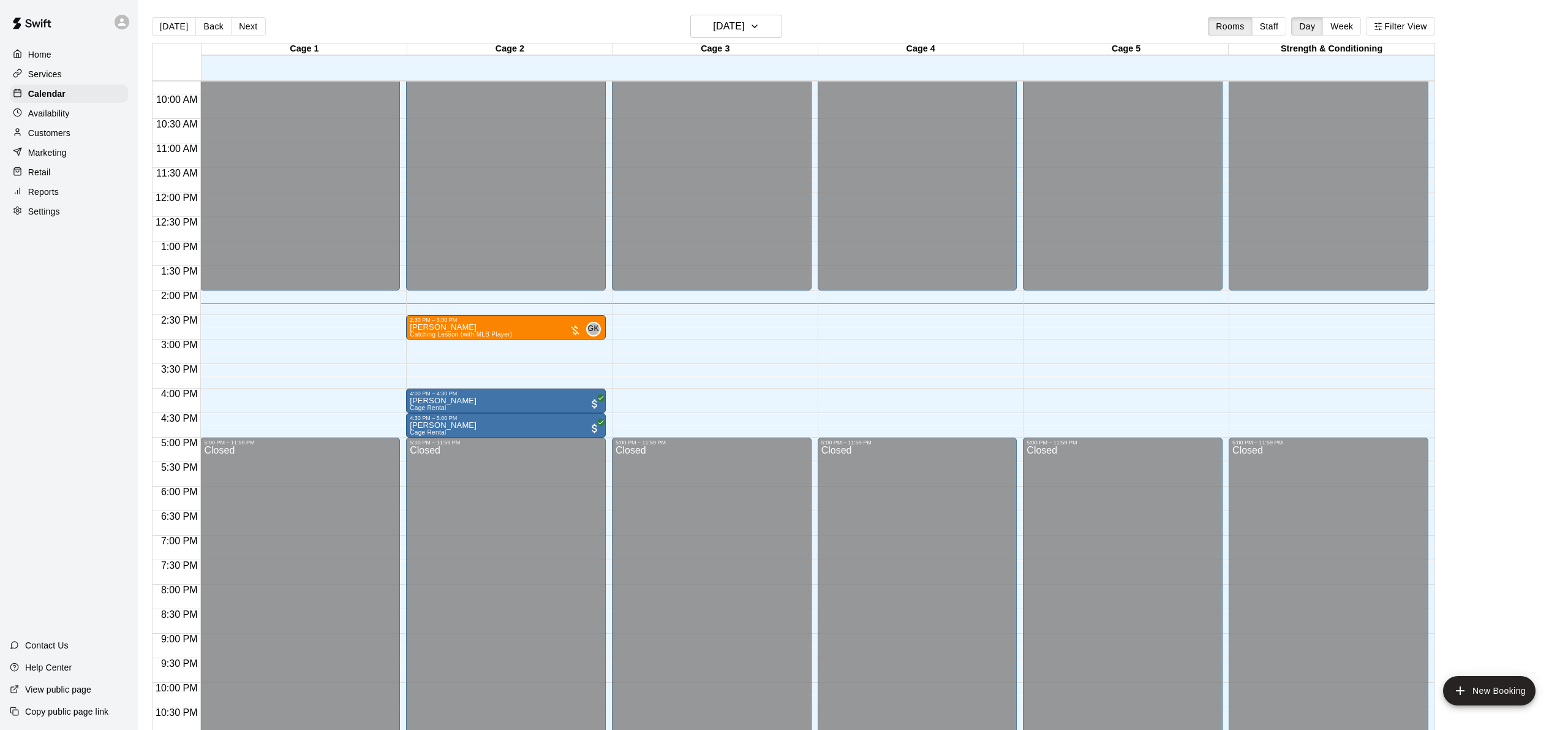
click at [471, 340] on div "12:00 AM – 2:00 PM Closed 2:30 PM – 3:00 PM [PERSON_NAME] Catching Lesson (with…" at bounding box center [505, 192] width 200 height 1177
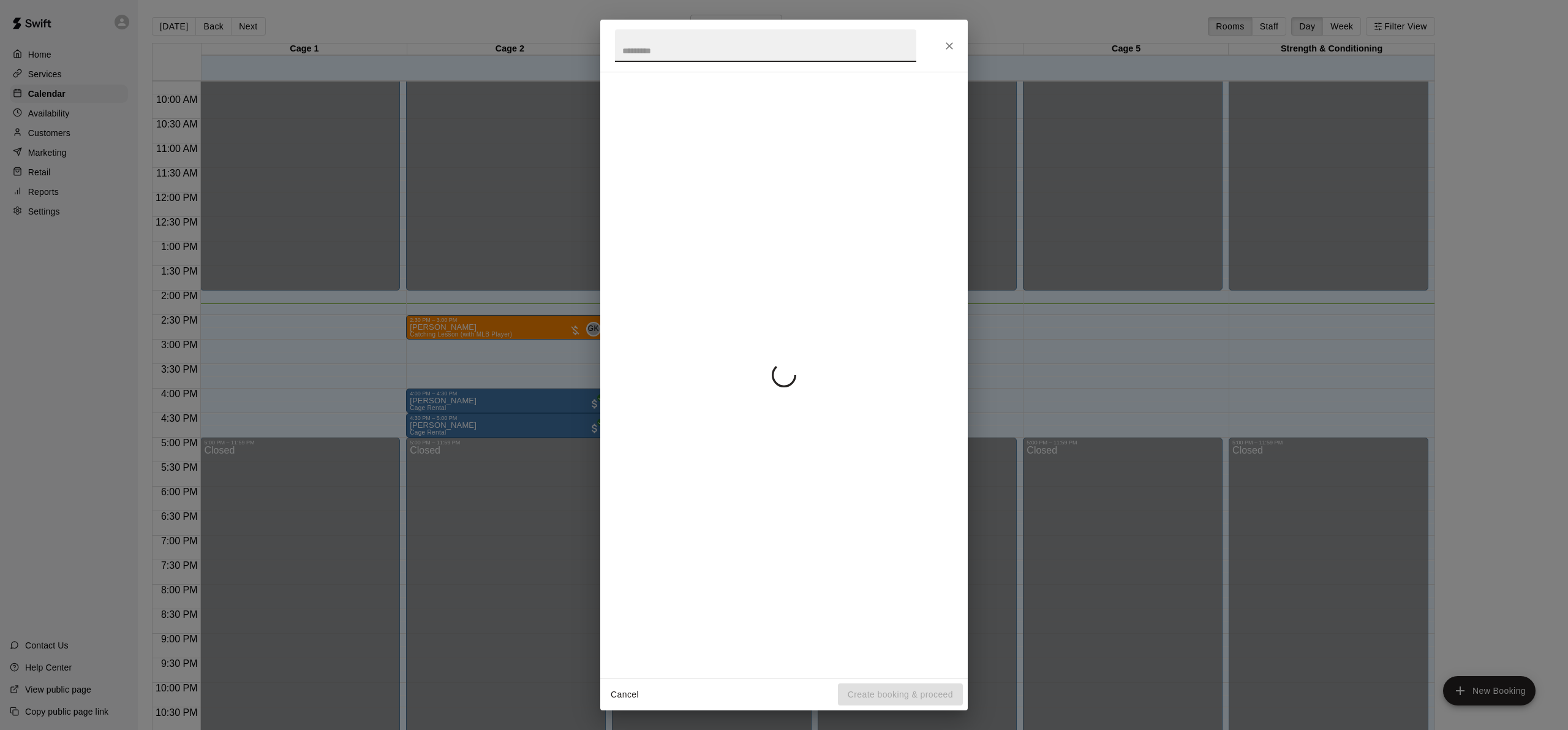
click at [510, 271] on div "Cancel Create booking & proceed" at bounding box center [784, 365] width 1568 height 730
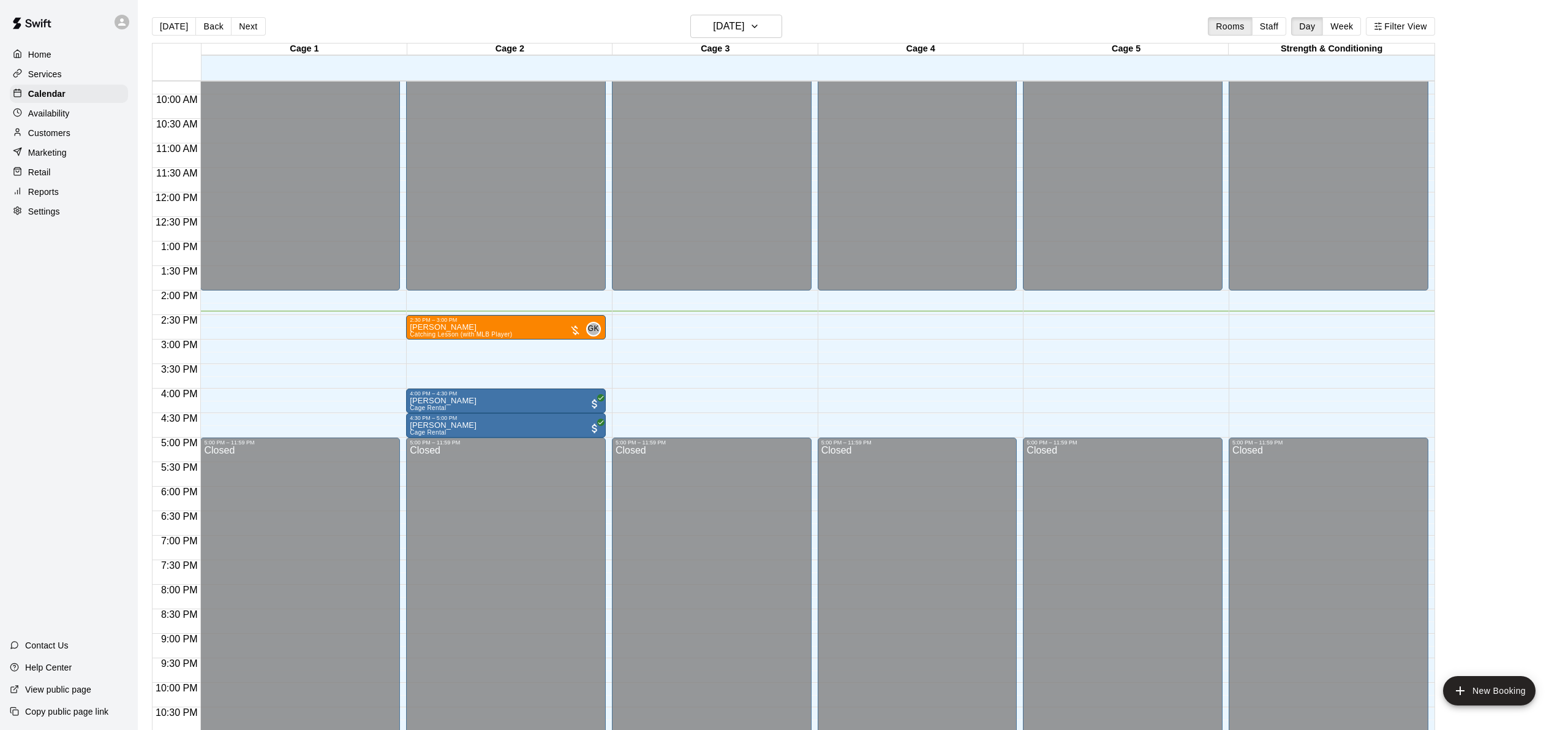
scroll to position [486, 0]
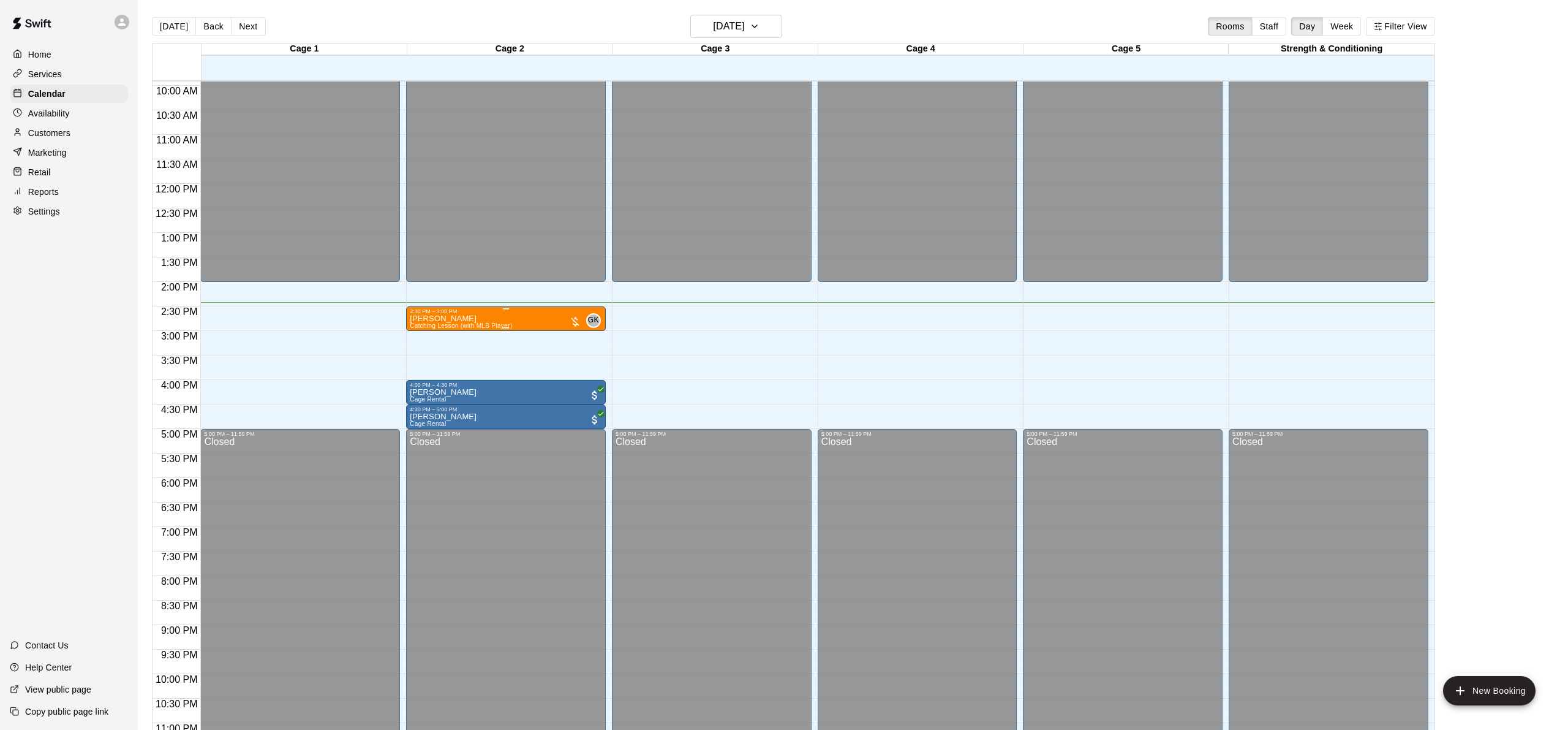
click at [509, 317] on div "[PERSON_NAME] Catching Lesson (with MLB Player)" at bounding box center [461, 680] width 102 height 730
click at [433, 328] on button "edit" at bounding box center [423, 327] width 25 height 25
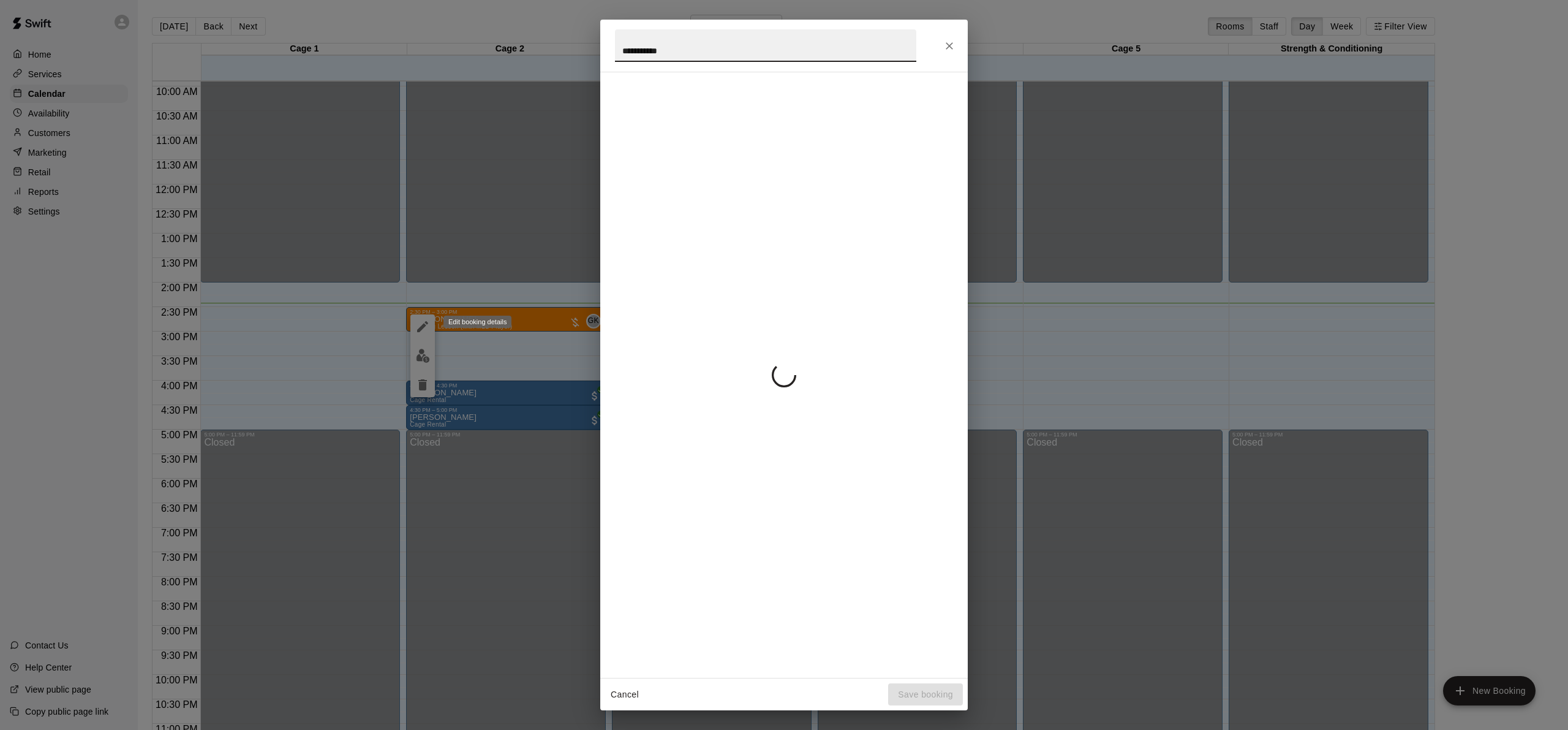
scroll to position [486, 0]
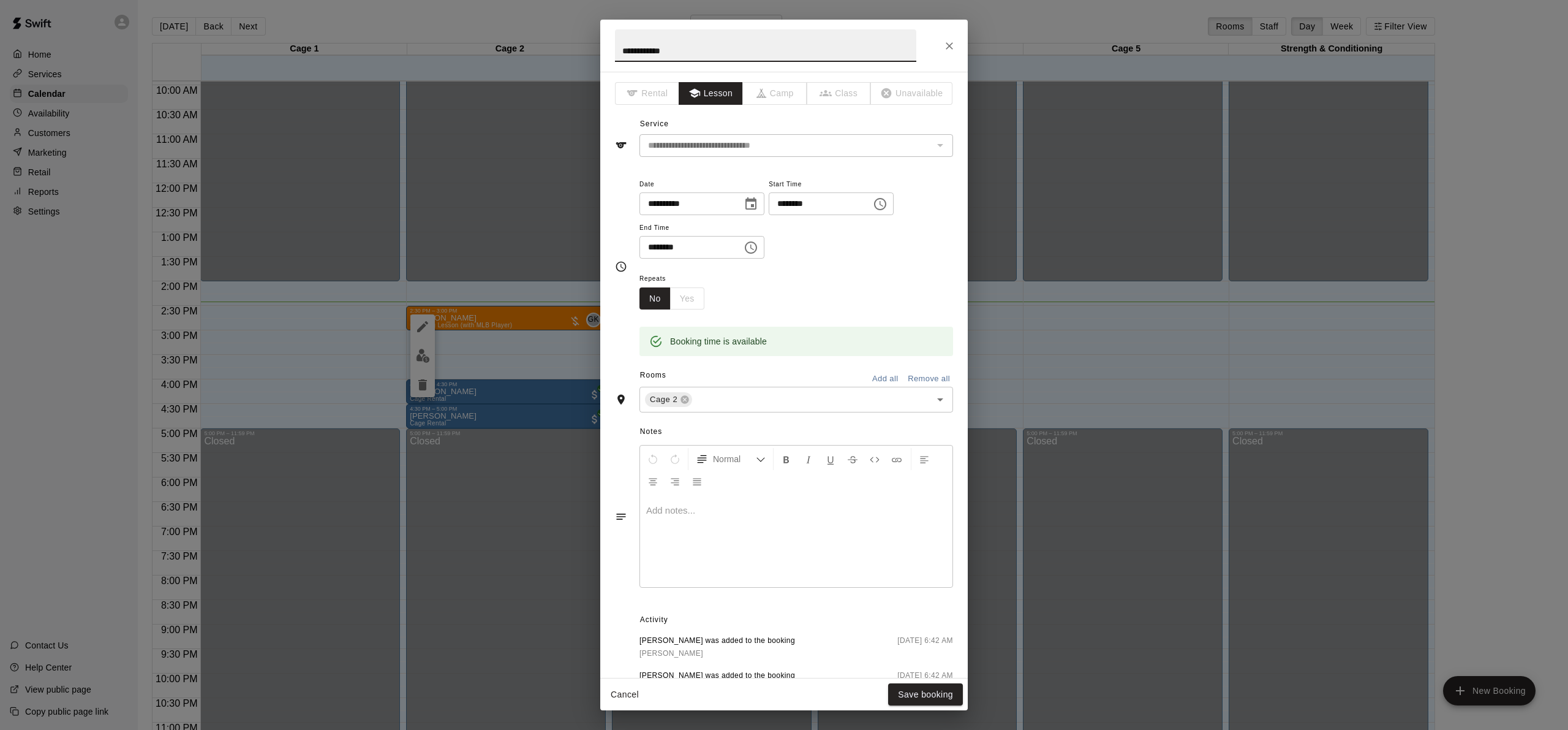
drag, startPoint x: 674, startPoint y: 35, endPoint x: 685, endPoint y: 40, distance: 12.1
click at [674, 36] on input "**********" at bounding box center [765, 45] width 301 height 33
click at [690, 48] on input "**********" at bounding box center [765, 45] width 301 height 33
click at [690, 48] on input "**********" at bounding box center [765, 45] width 301 height 33
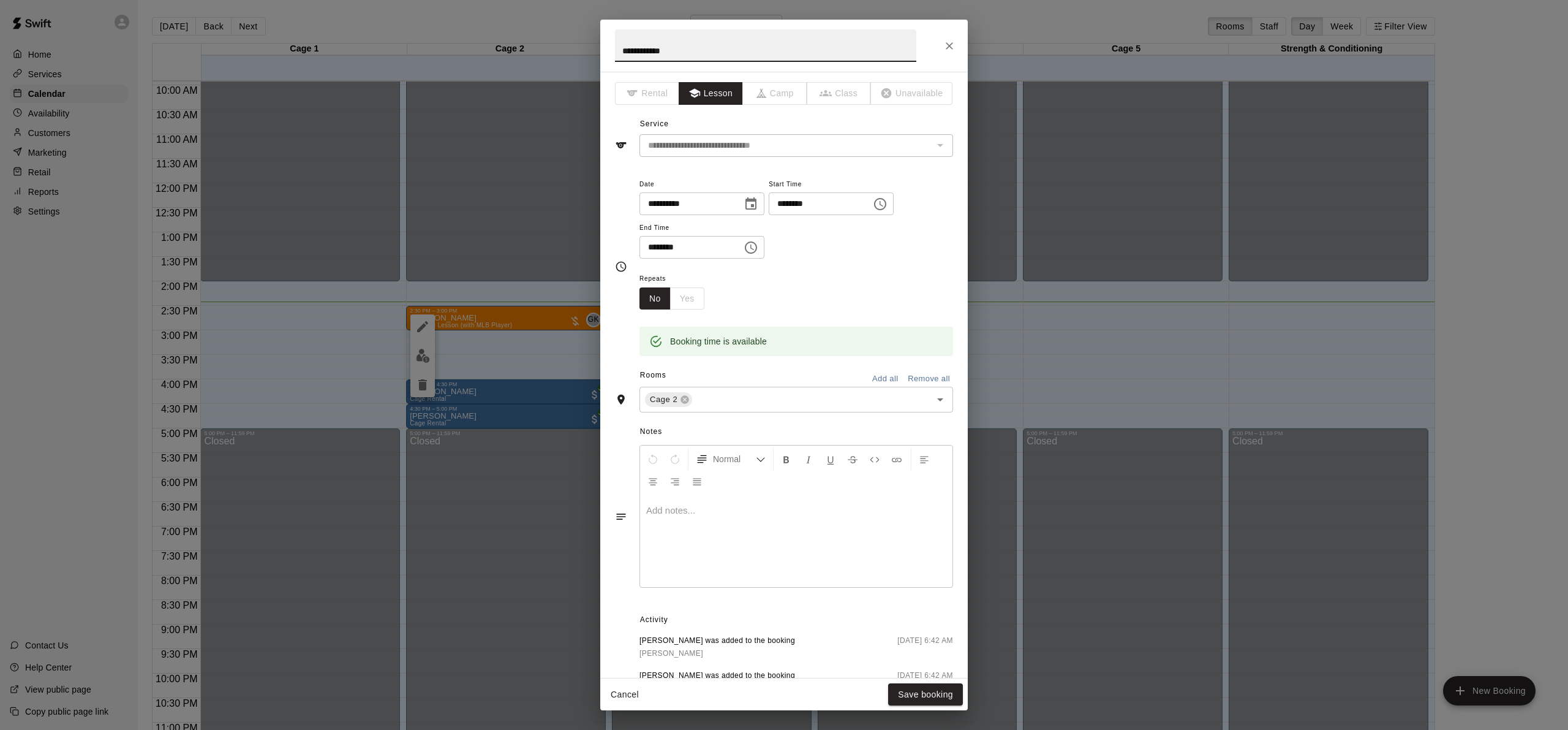
click at [690, 48] on input "**********" at bounding box center [765, 45] width 301 height 33
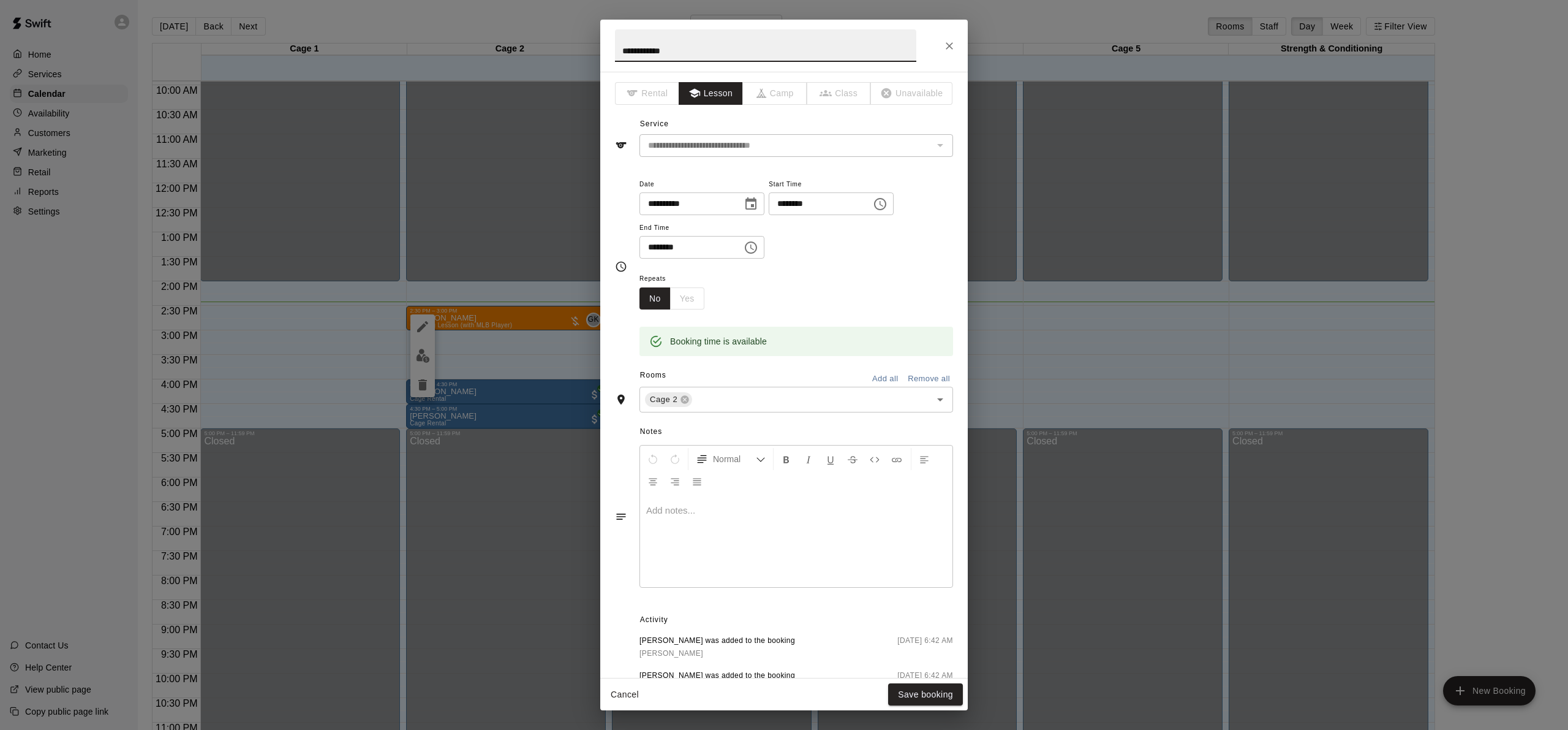
click at [683, 51] on input "**********" at bounding box center [765, 45] width 301 height 33
type input "**********"
click at [795, 319] on div "Booking time is available" at bounding box center [796, 332] width 314 height 46
click at [938, 701] on button "Save booking" at bounding box center [925, 695] width 75 height 23
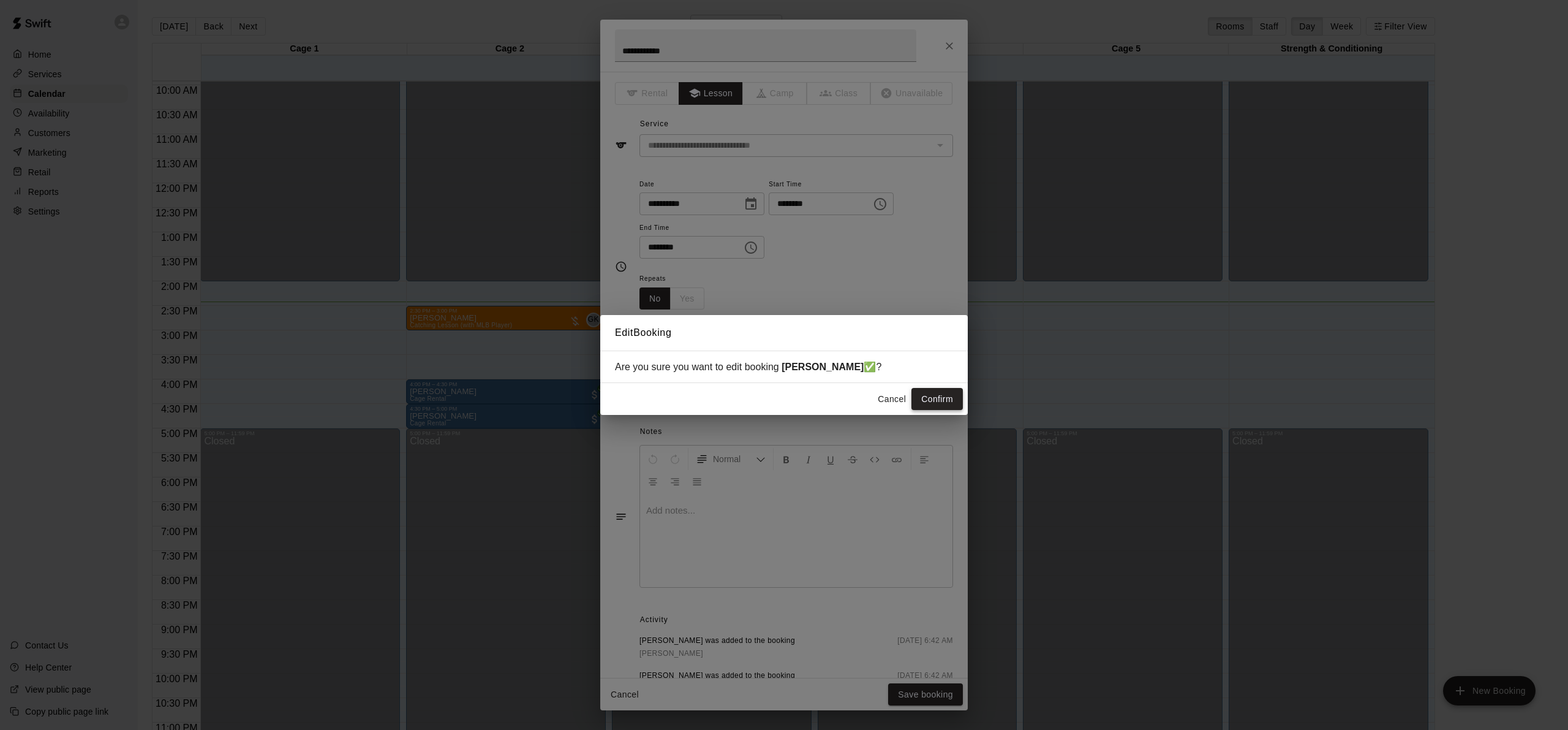
click at [956, 404] on button "Confirm" at bounding box center [937, 400] width 52 height 23
